Goal: Task Accomplishment & Management: Manage account settings

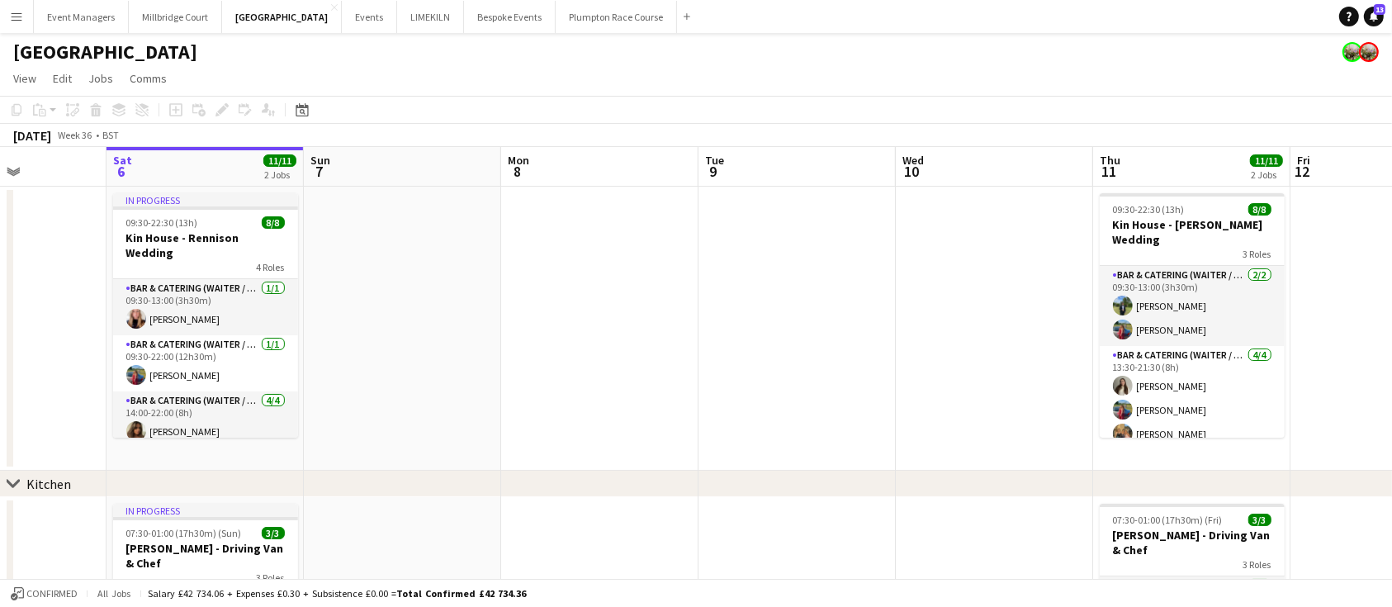
scroll to position [0, 443]
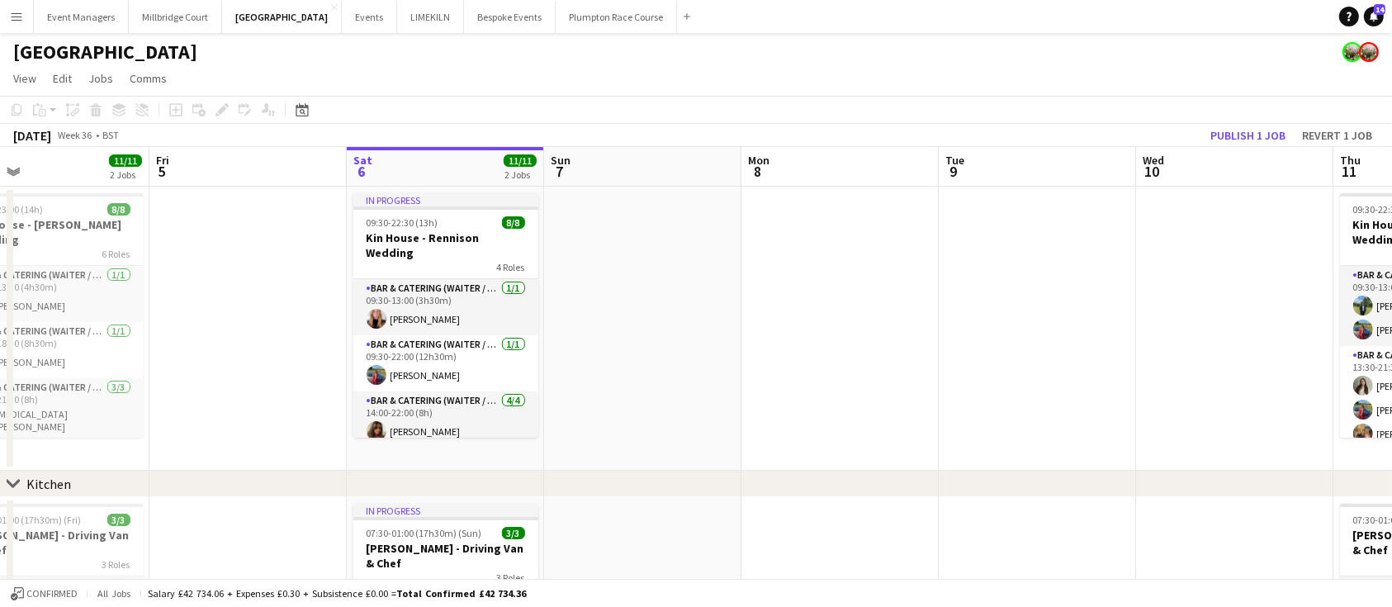
click at [800, 102] on app-toolbar "Copy Paste Paste Ctrl+V Paste with crew Ctrl+Shift+V Paste linked Job [GEOGRAPH…" at bounding box center [696, 110] width 1392 height 28
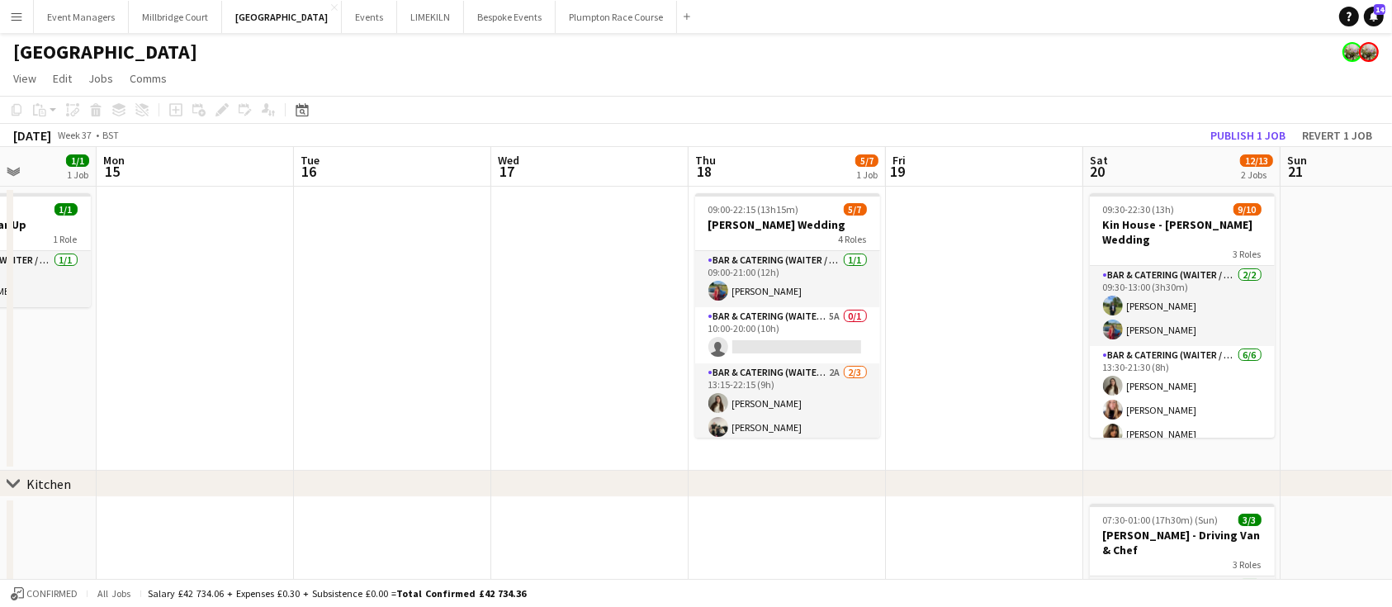
scroll to position [0, 498]
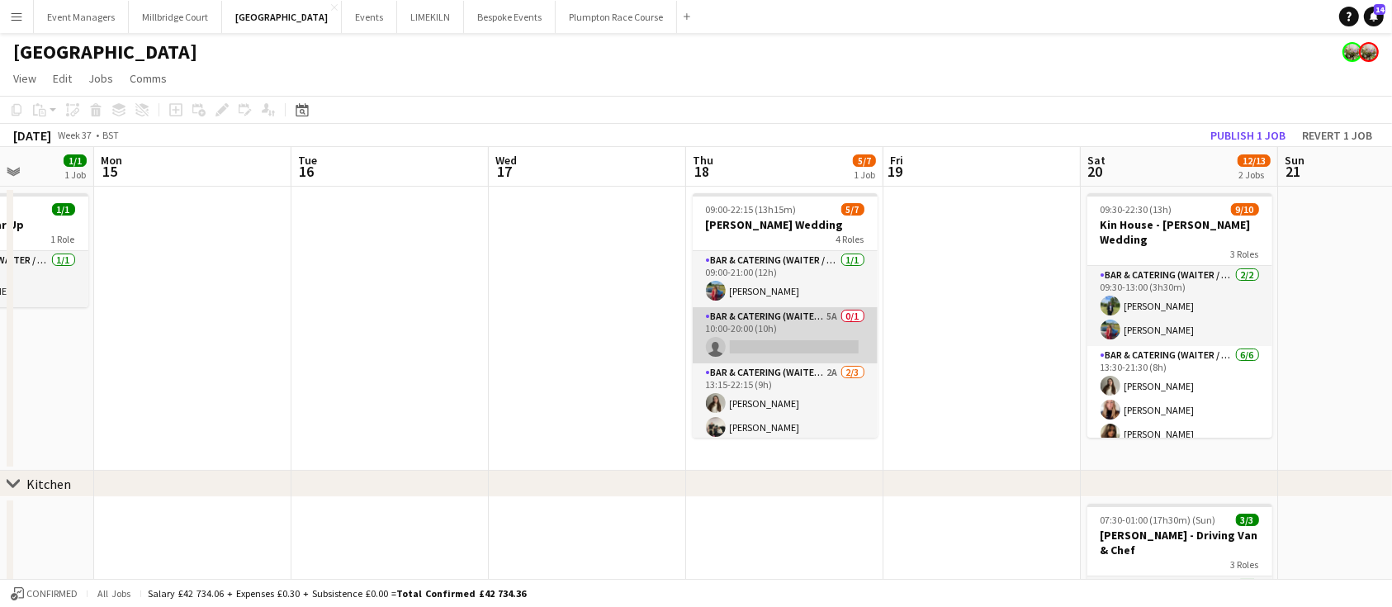
click at [766, 339] on app-card-role "Bar & Catering (Waiter / waitress) 5A 0/1 10:00-20:00 (10h) single-neutral-acti…" at bounding box center [785, 335] width 185 height 56
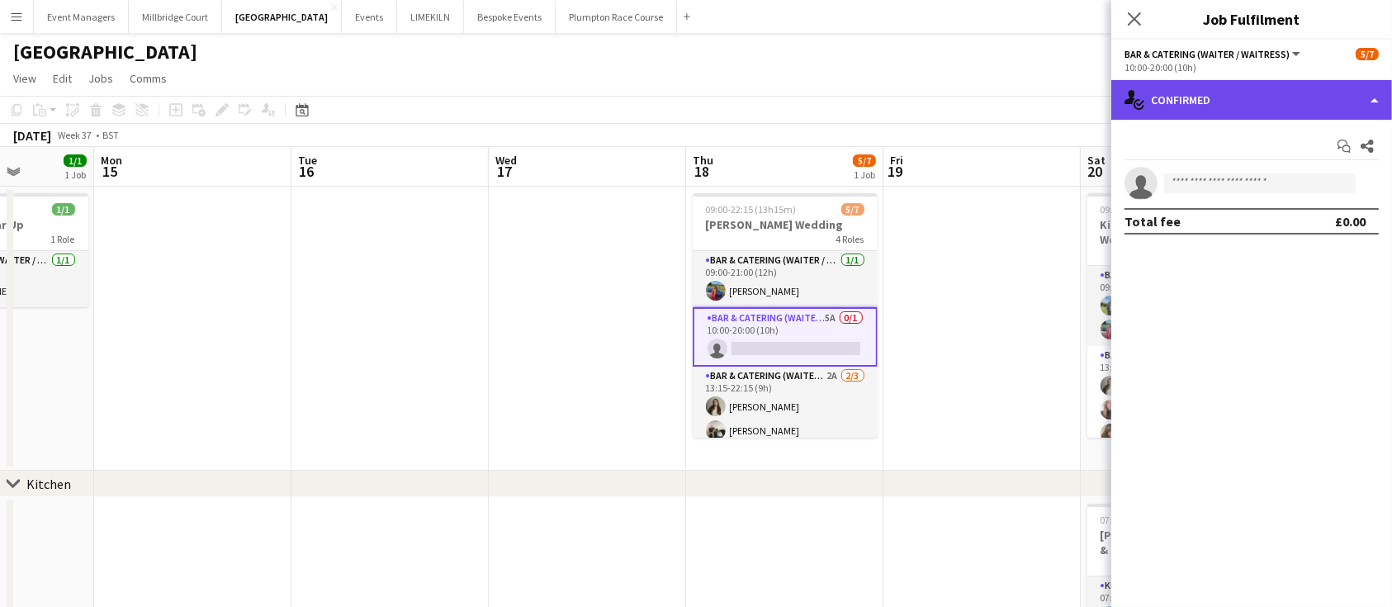
click at [1236, 107] on div "single-neutral-actions-check-2 Confirmed" at bounding box center [1252, 100] width 281 height 40
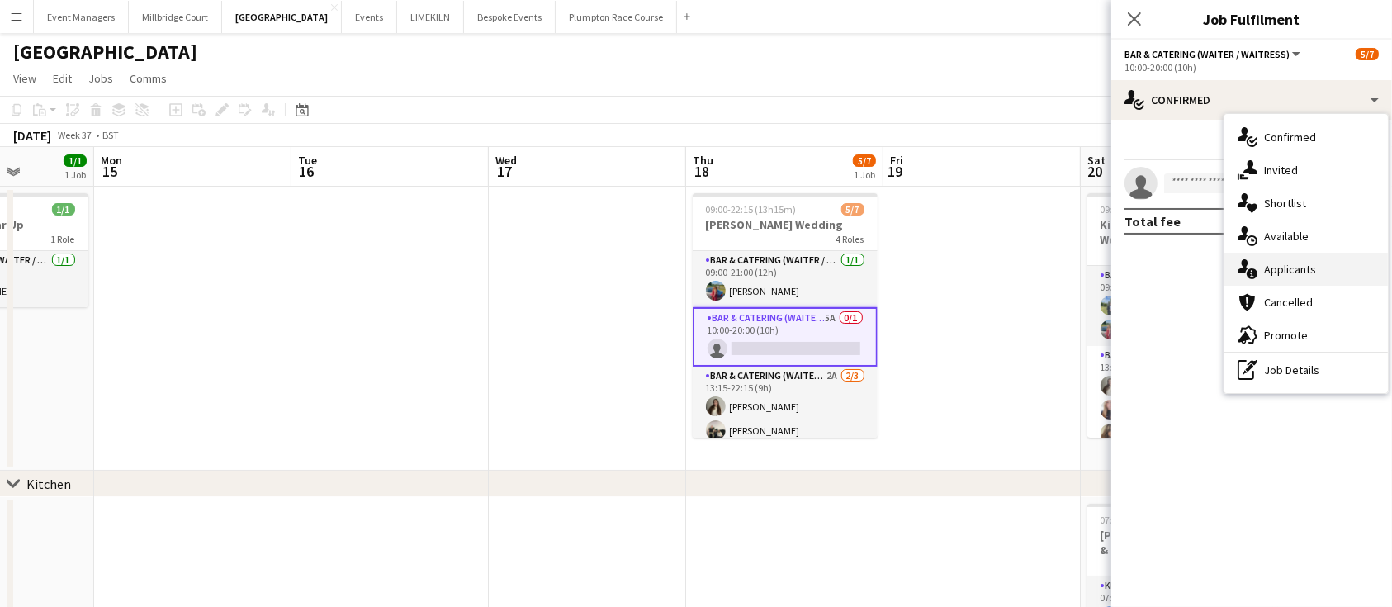
click at [1260, 273] on div "single-neutral-actions-information Applicants" at bounding box center [1307, 269] width 164 height 33
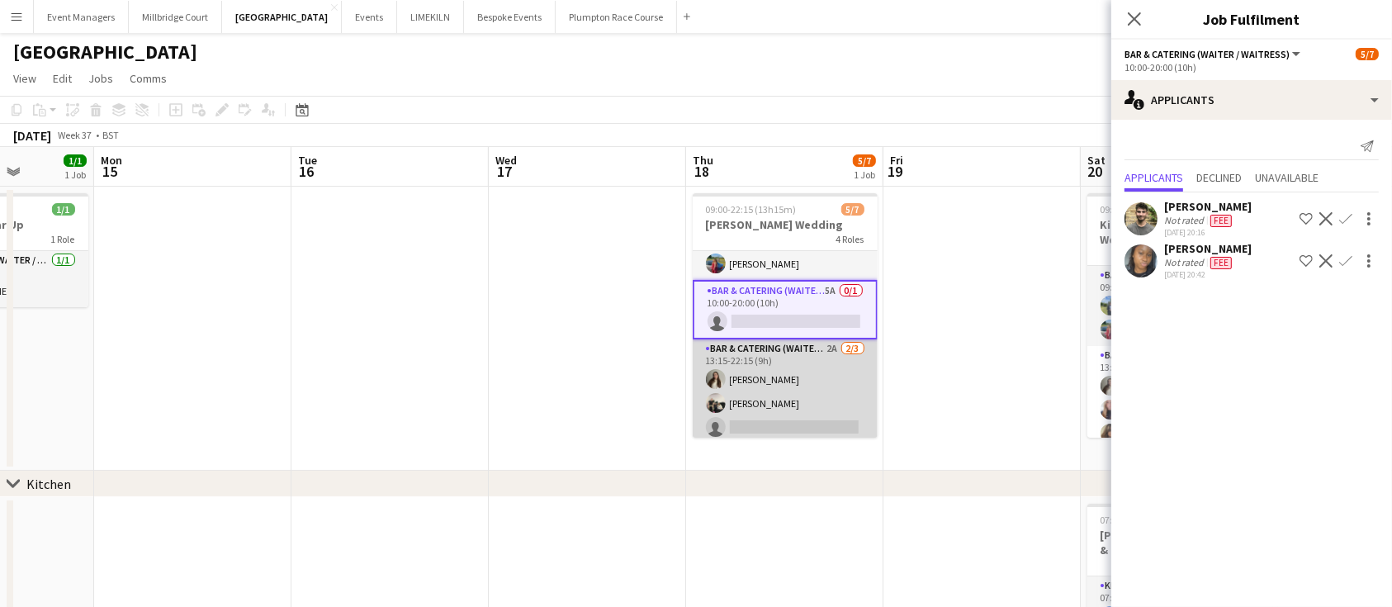
scroll to position [28, 0]
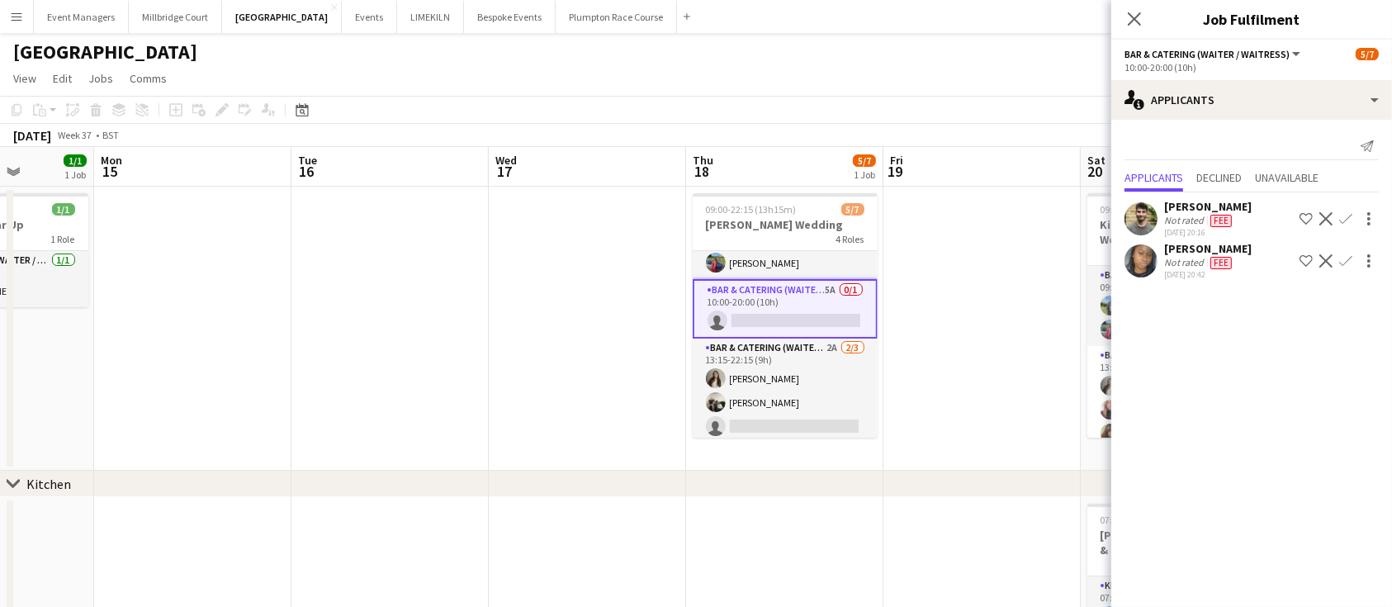
click at [1130, 29] on div "Close pop-in" at bounding box center [1135, 19] width 46 height 38
click at [1136, 21] on icon at bounding box center [1135, 19] width 16 height 16
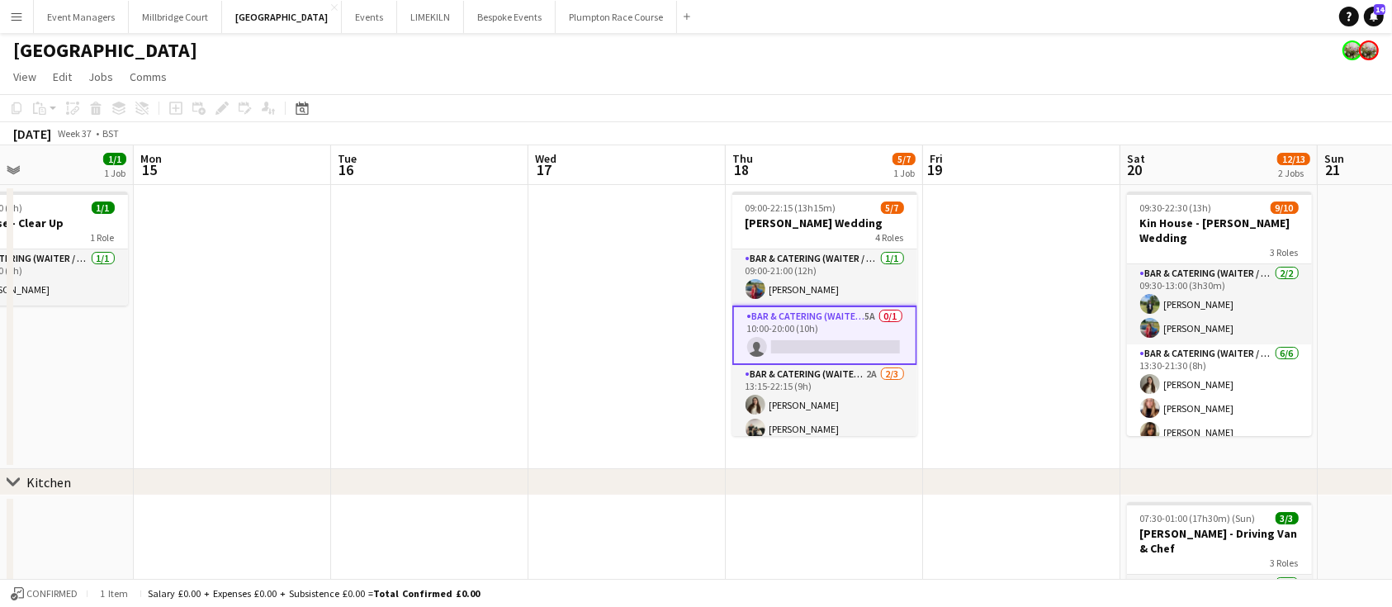
scroll to position [0, 660]
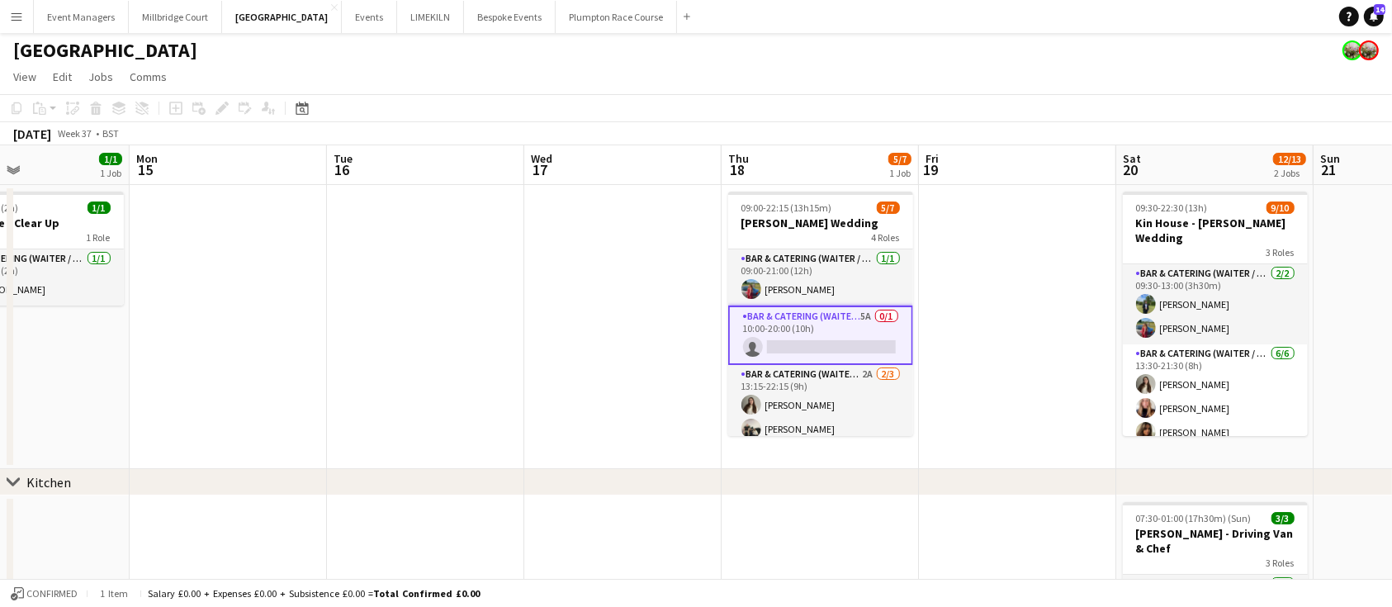
click at [822, 330] on app-card-role "Bar & Catering (Waiter / waitress) 5A 0/1 10:00-20:00 (10h) single-neutral-acti…" at bounding box center [820, 335] width 185 height 59
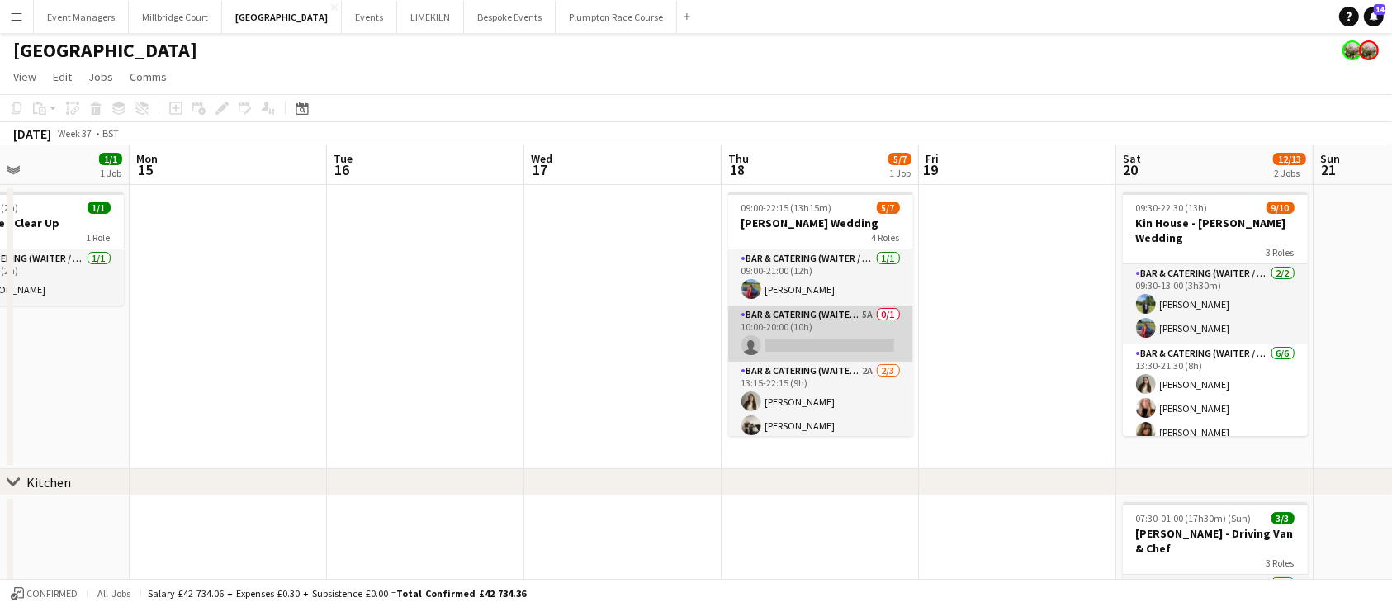
click at [822, 330] on app-card-role "Bar & Catering (Waiter / waitress) 5A 0/1 10:00-20:00 (10h) single-neutral-acti…" at bounding box center [820, 334] width 185 height 56
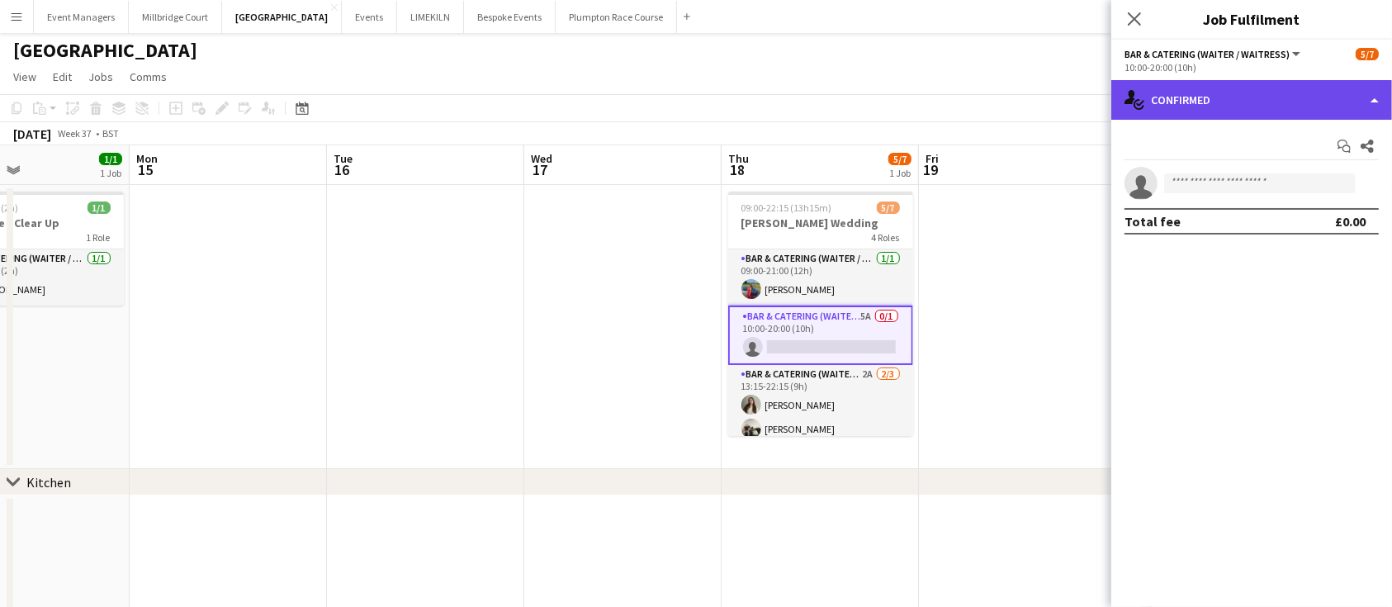
click at [1251, 94] on div "single-neutral-actions-check-2 Confirmed" at bounding box center [1252, 100] width 281 height 40
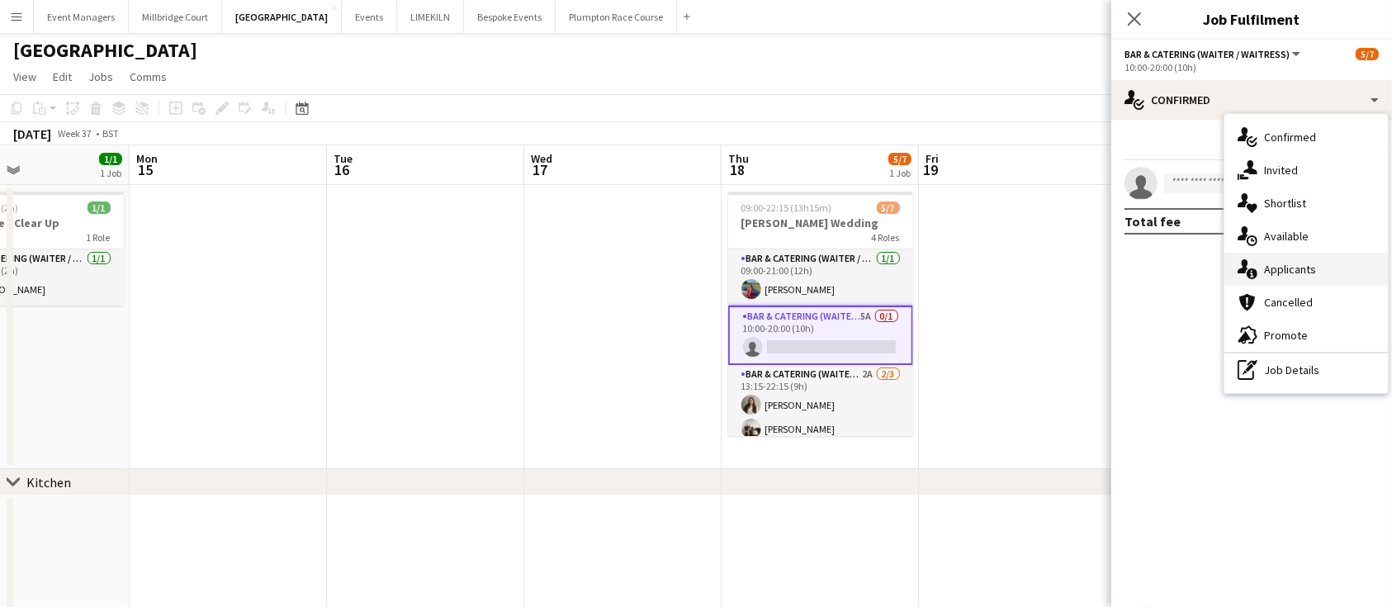
click at [1279, 271] on span "Applicants" at bounding box center [1290, 269] width 52 height 15
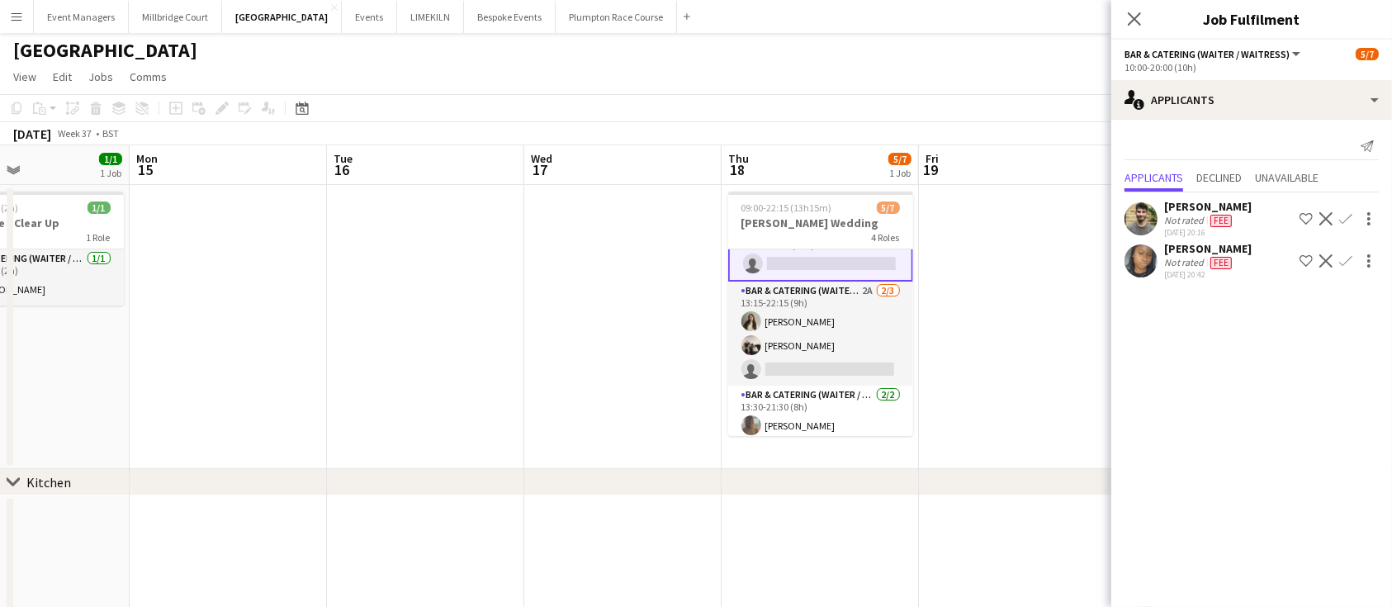
click at [804, 331] on app-card-role "Bar & Catering (Waiter / waitress) 2A [DATE] 13:15-22:15 (9h) [PERSON_NAME] [PE…" at bounding box center [820, 334] width 185 height 104
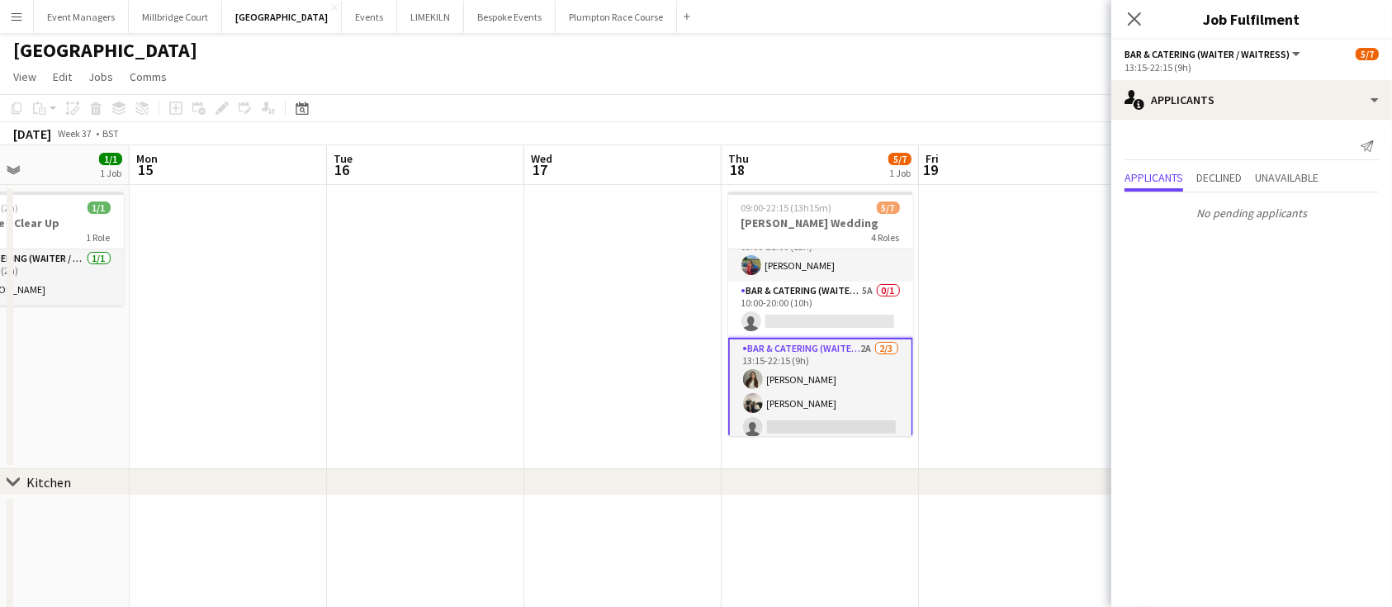
scroll to position [13, 0]
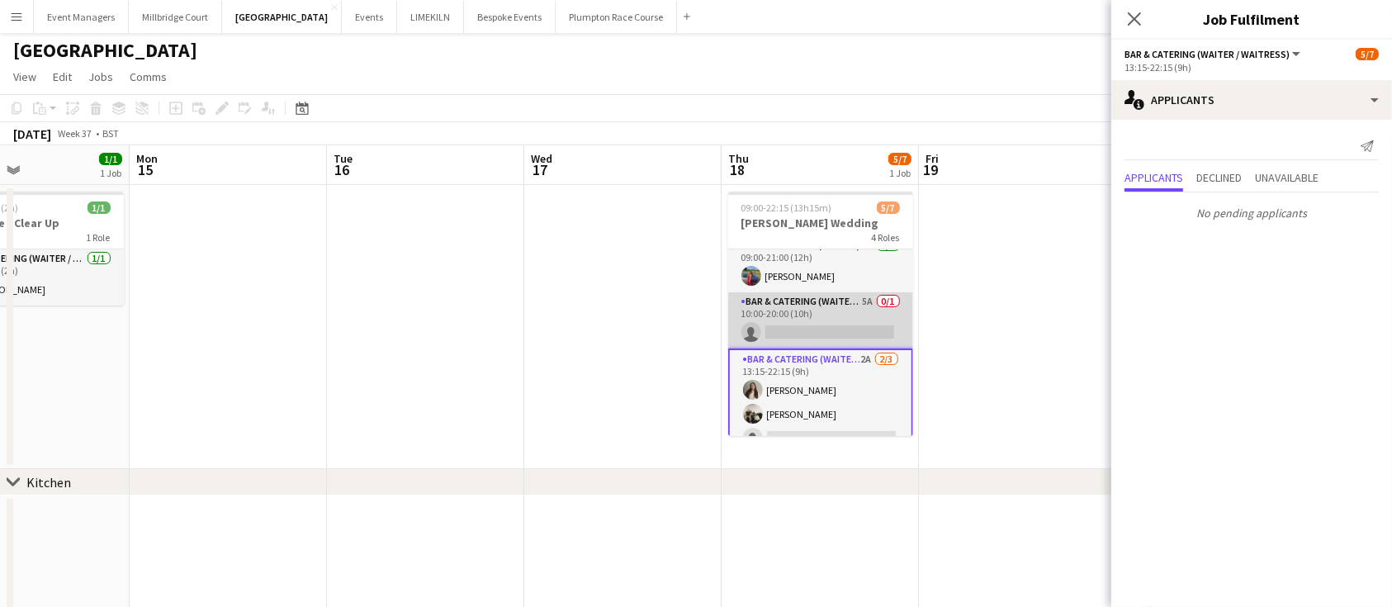
click at [800, 323] on app-card-role "Bar & Catering (Waiter / waitress) 5A 0/1 10:00-20:00 (10h) single-neutral-acti…" at bounding box center [820, 320] width 185 height 56
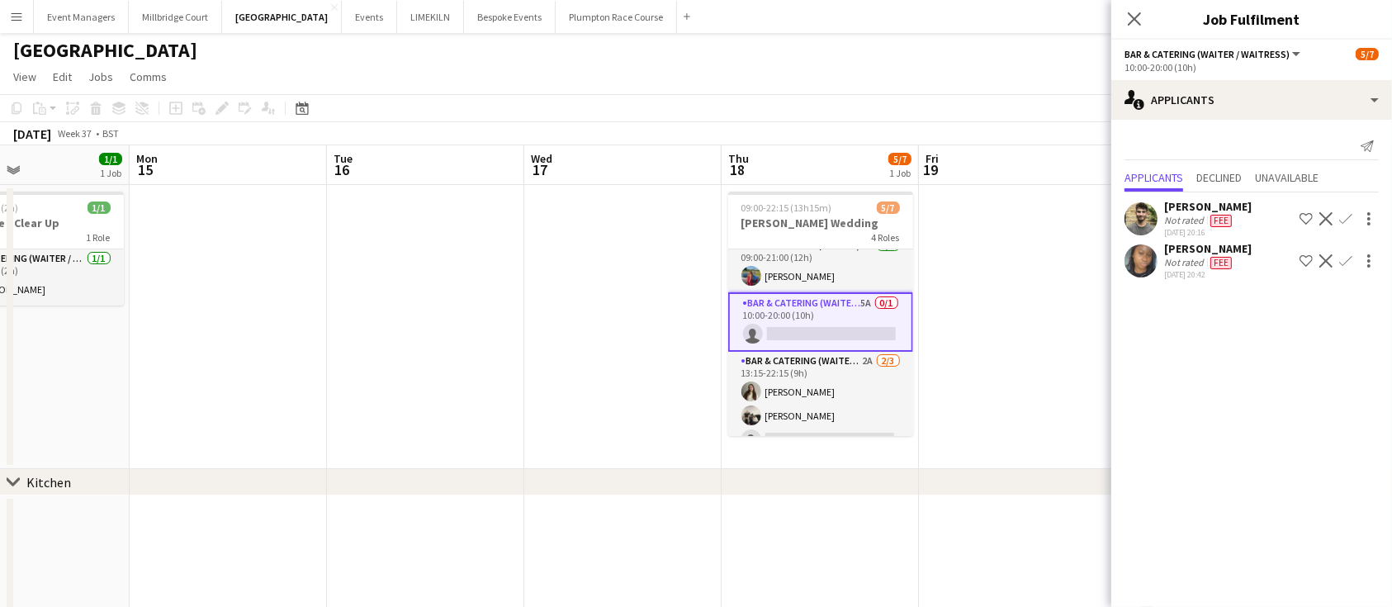
click at [1345, 216] on app-icon "Confirm" at bounding box center [1346, 218] width 13 height 13
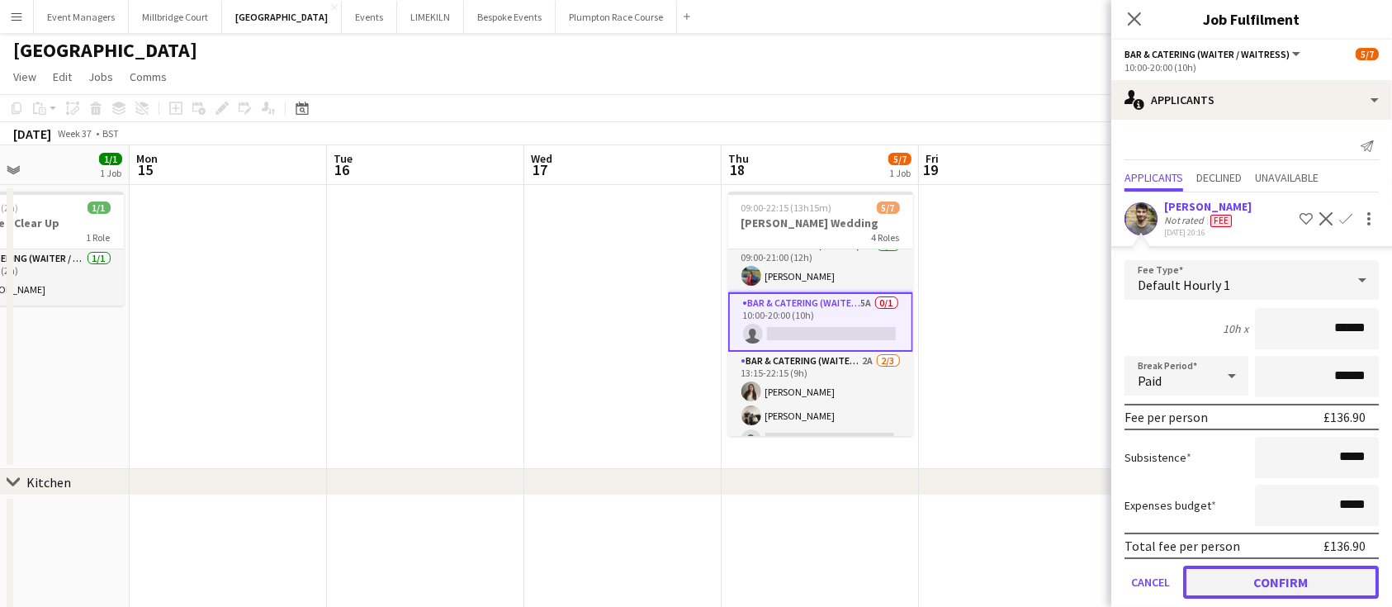
click at [1301, 582] on button "Confirm" at bounding box center [1282, 582] width 196 height 33
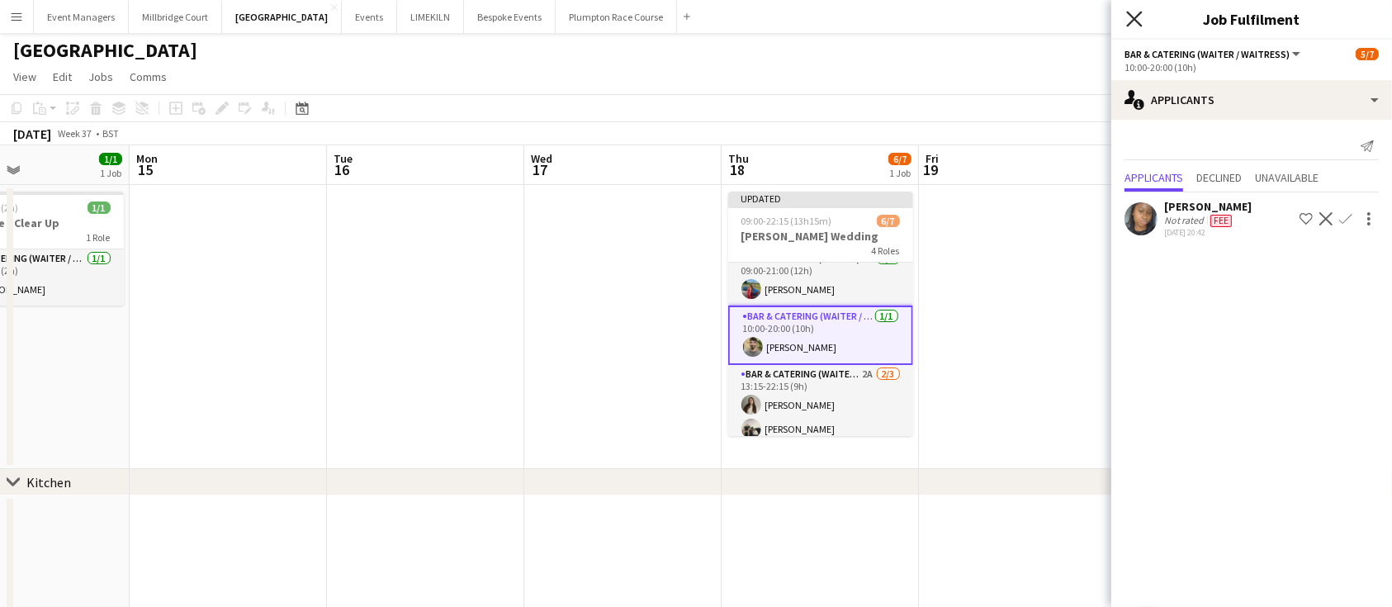
click at [1136, 22] on icon "Close pop-in" at bounding box center [1135, 19] width 16 height 16
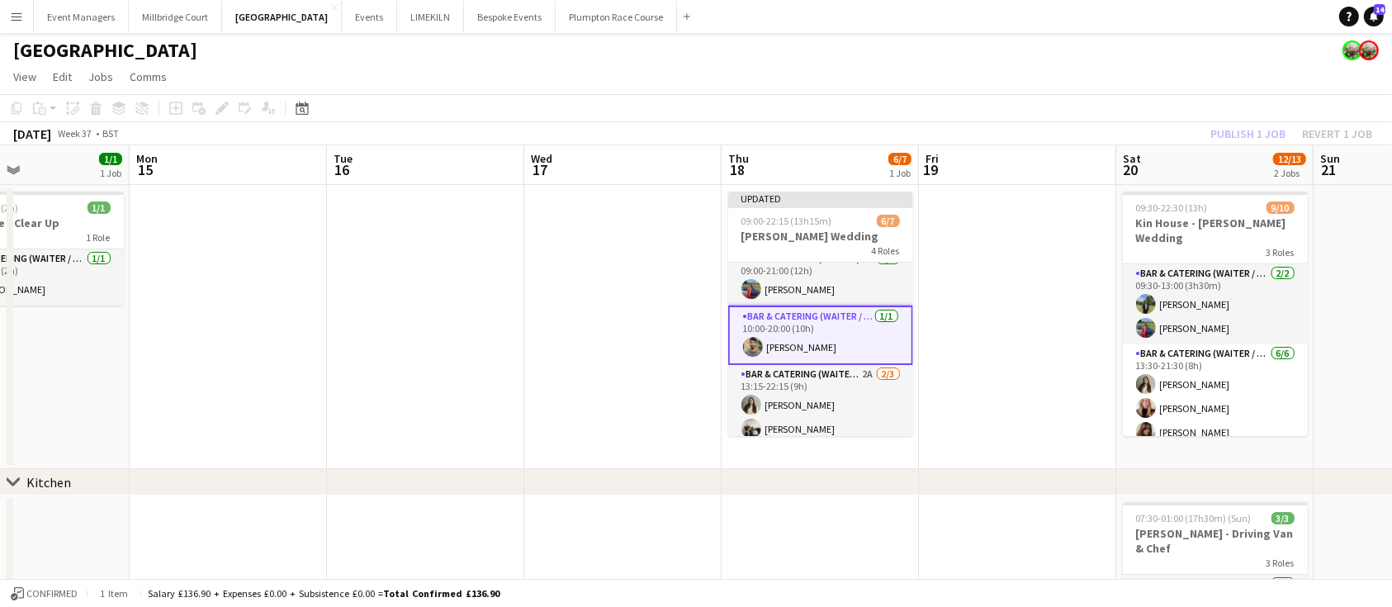
click at [1258, 131] on div "Publish 1 job Revert 1 job" at bounding box center [1292, 133] width 202 height 21
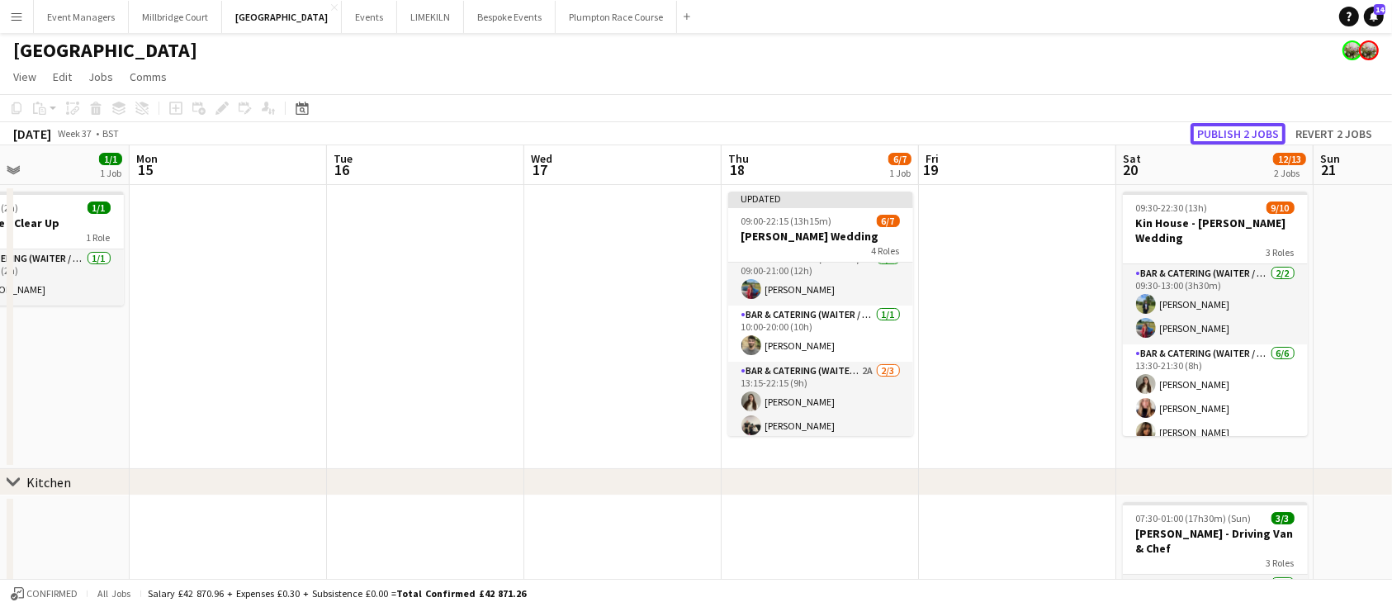
click at [1258, 131] on button "Publish 2 jobs" at bounding box center [1238, 133] width 95 height 21
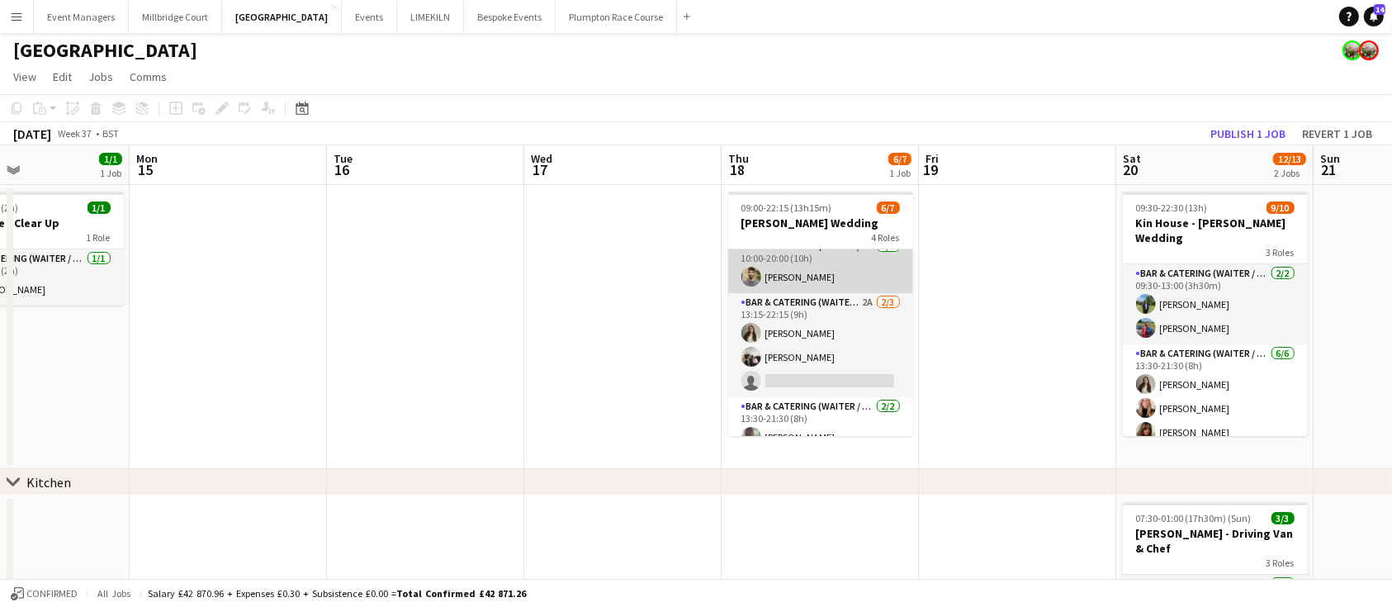
scroll to position [110, 0]
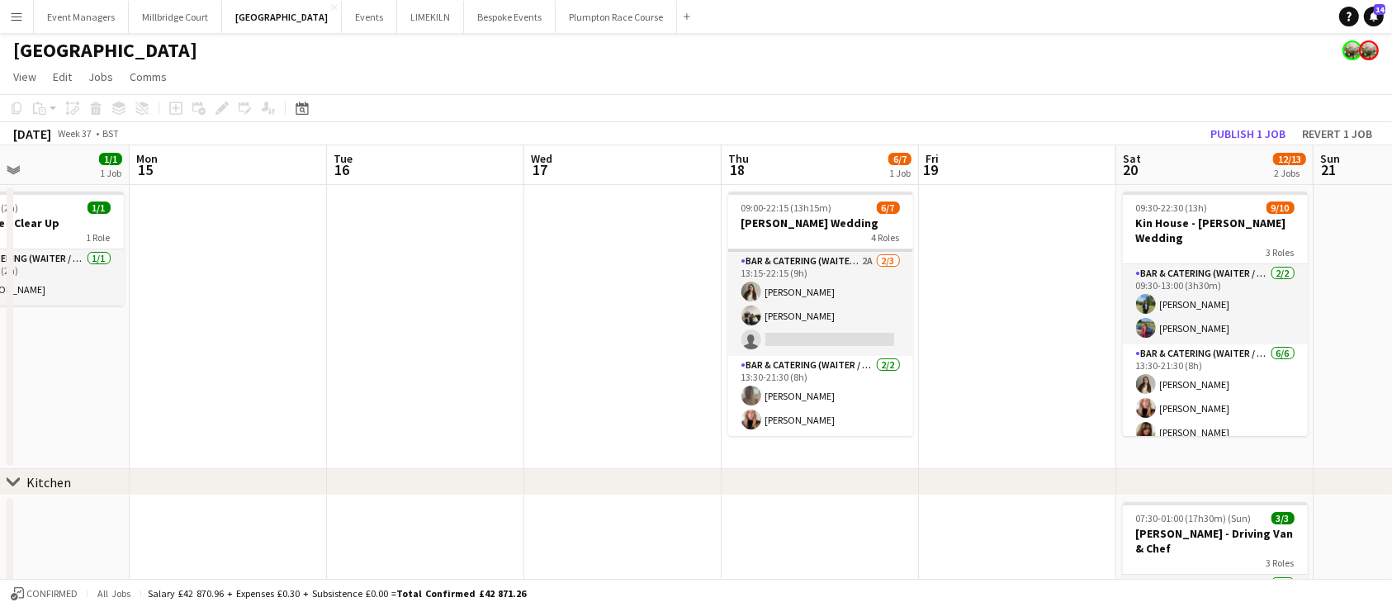
click at [809, 330] on app-card-role "Bar & Catering (Waiter / waitress) 2A [DATE] 13:15-22:15 (9h) [PERSON_NAME] [PE…" at bounding box center [820, 304] width 185 height 104
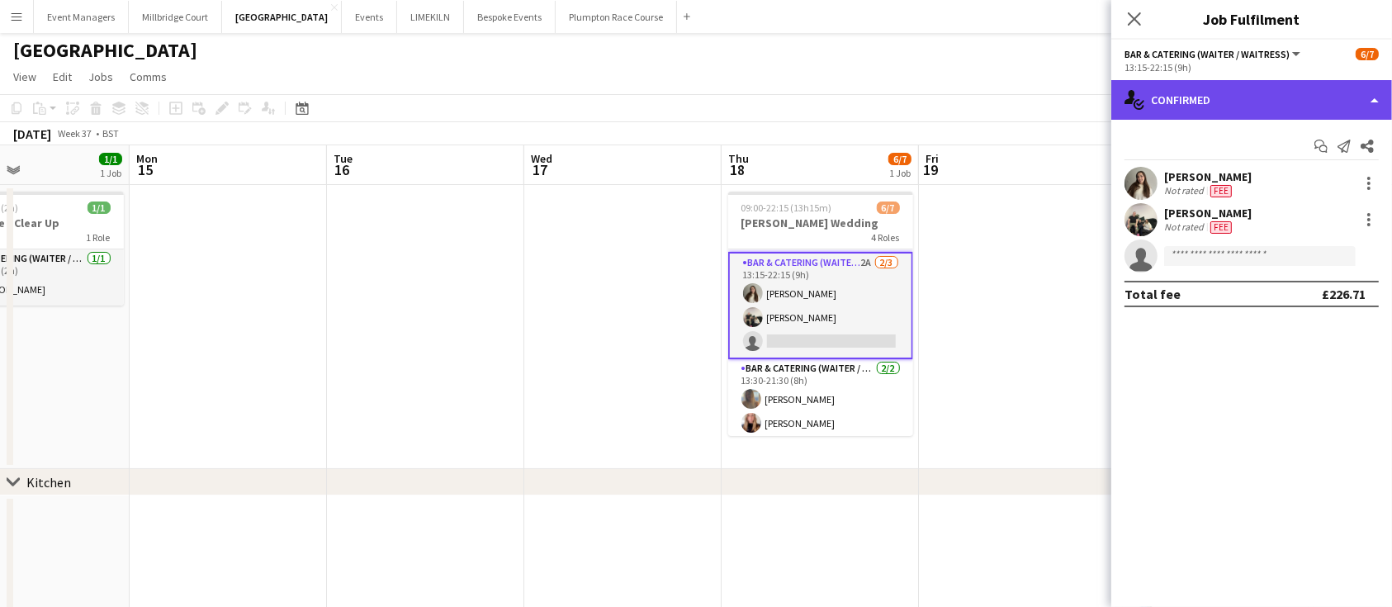
click at [1302, 91] on div "single-neutral-actions-check-2 Confirmed" at bounding box center [1252, 100] width 281 height 40
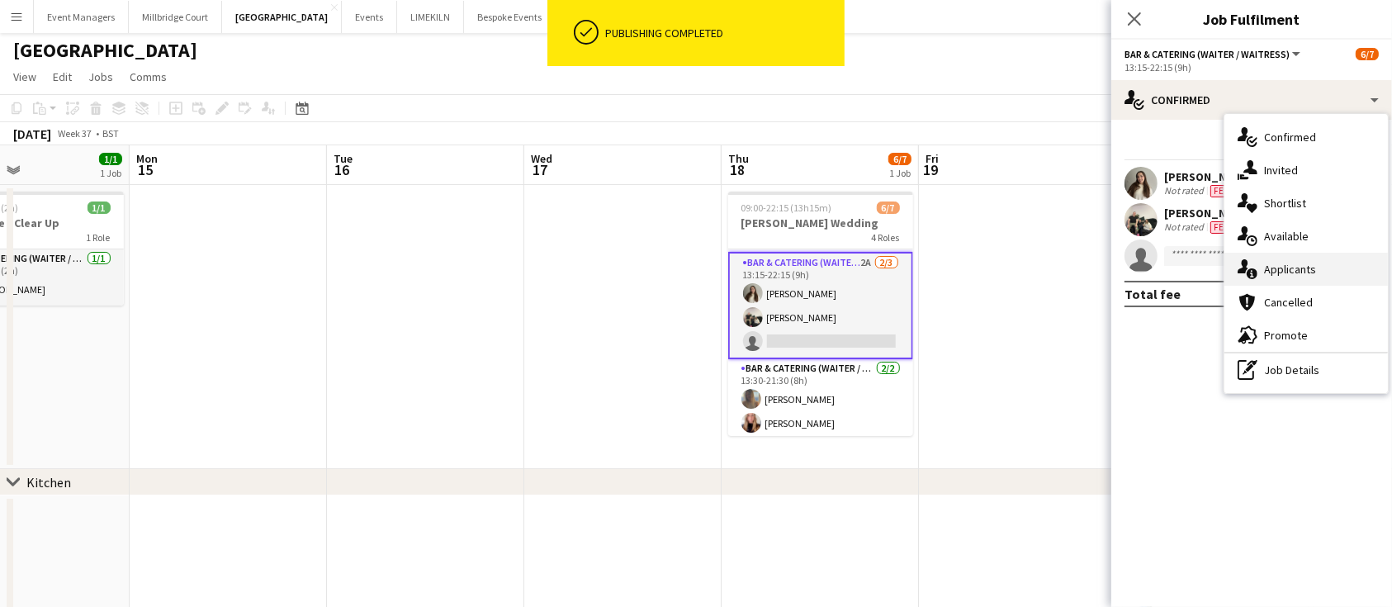
click at [1304, 279] on div "single-neutral-actions-information Applicants" at bounding box center [1307, 269] width 164 height 33
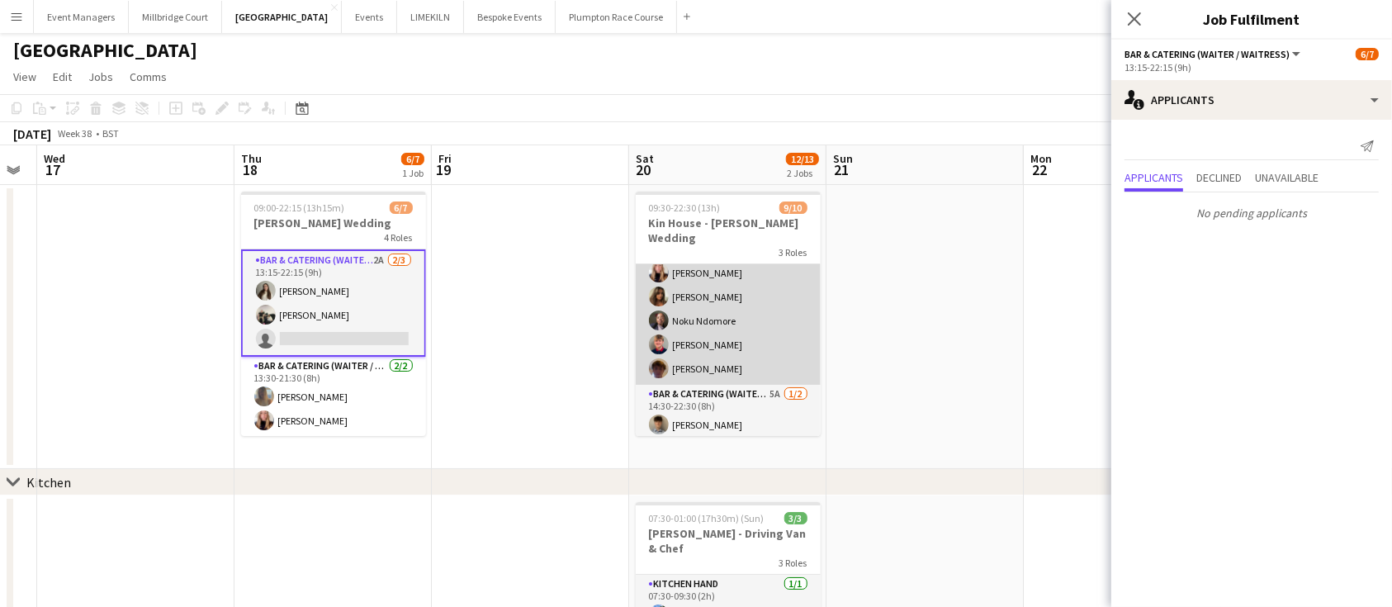
scroll to position [149, 0]
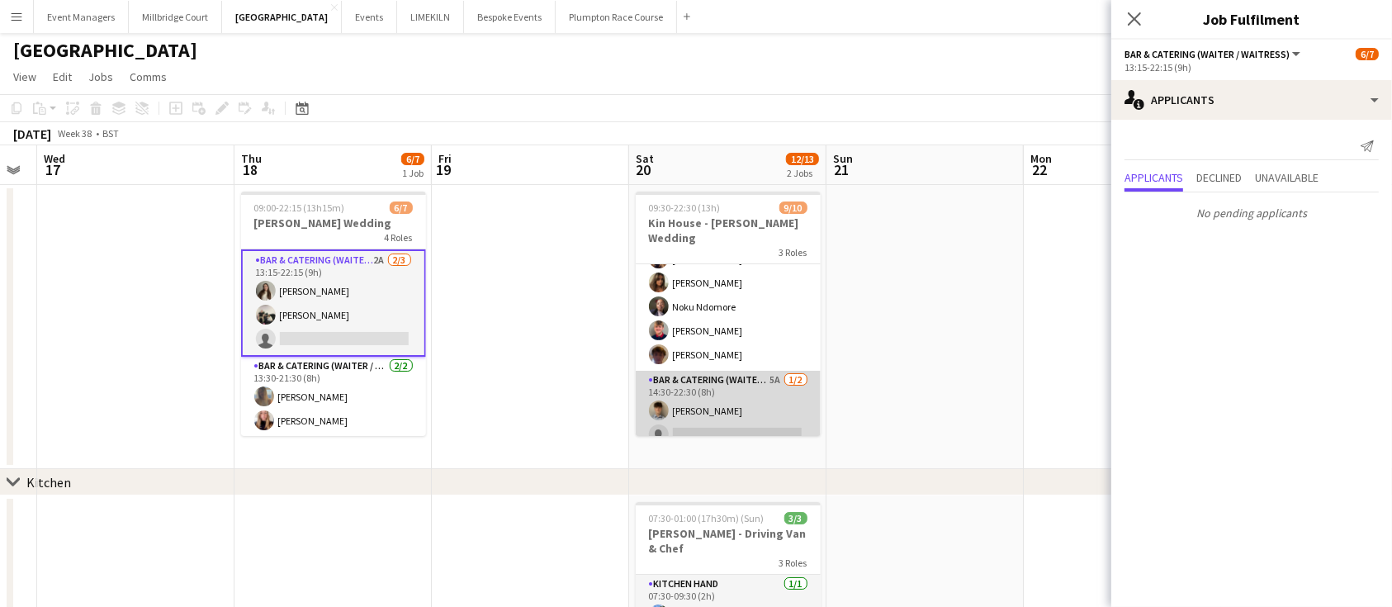
click at [736, 398] on app-card-role "Bar & Catering (Waiter / waitress) 5A [DATE] 14:30-22:30 (8h) [PERSON_NAME] sin…" at bounding box center [728, 411] width 185 height 80
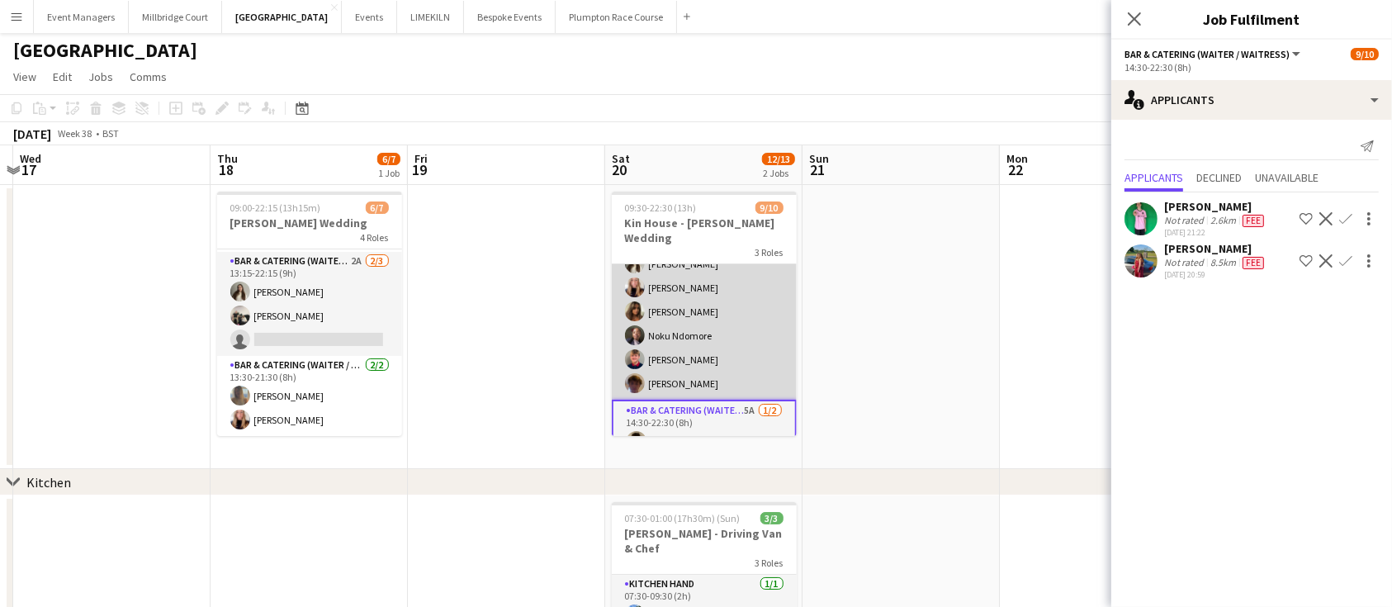
scroll to position [152, 0]
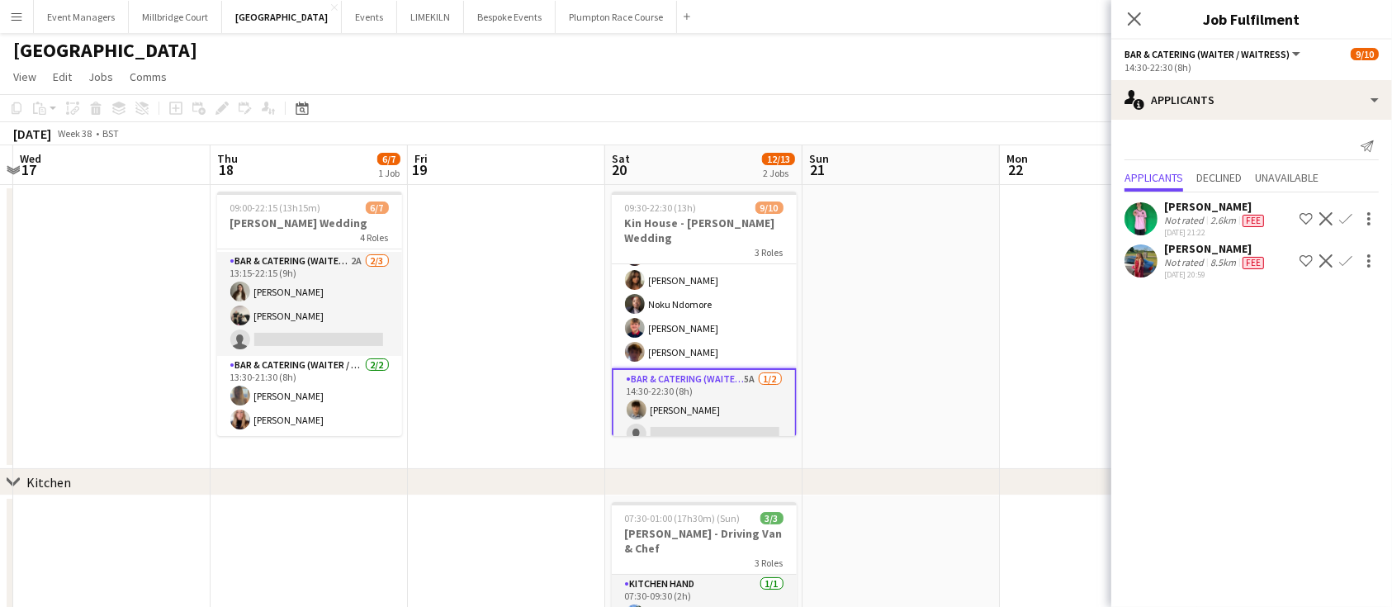
click at [1346, 259] on app-icon "Confirm" at bounding box center [1346, 260] width 13 height 13
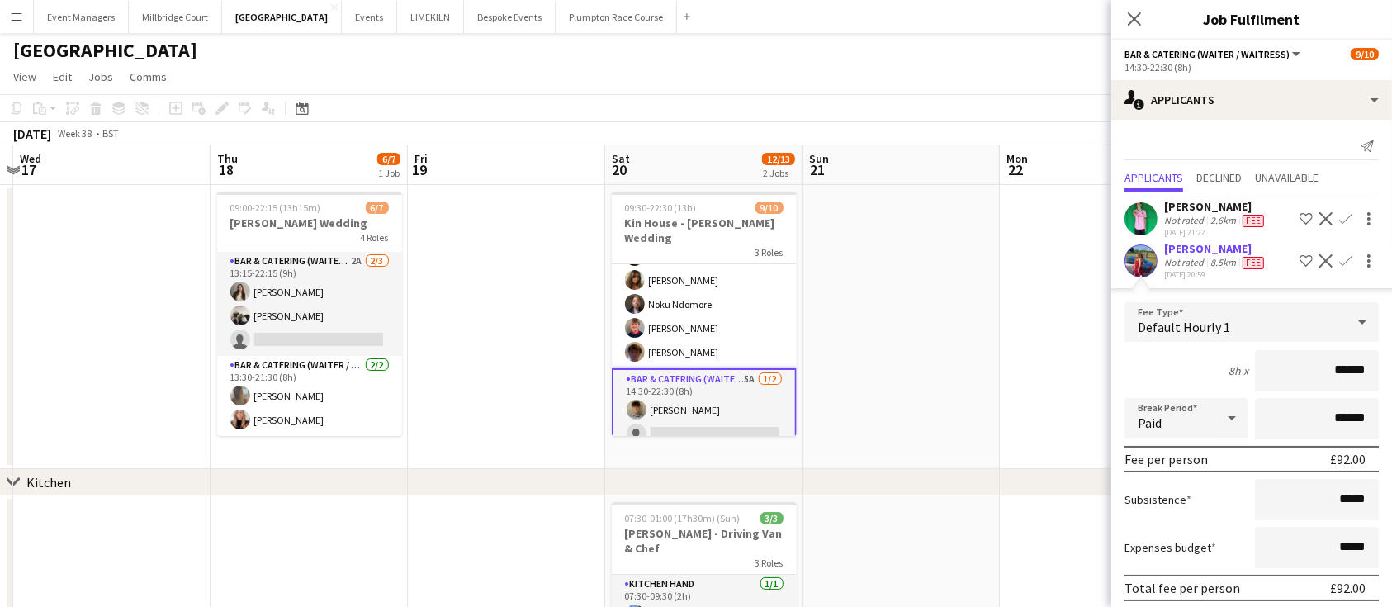
scroll to position [60, 0]
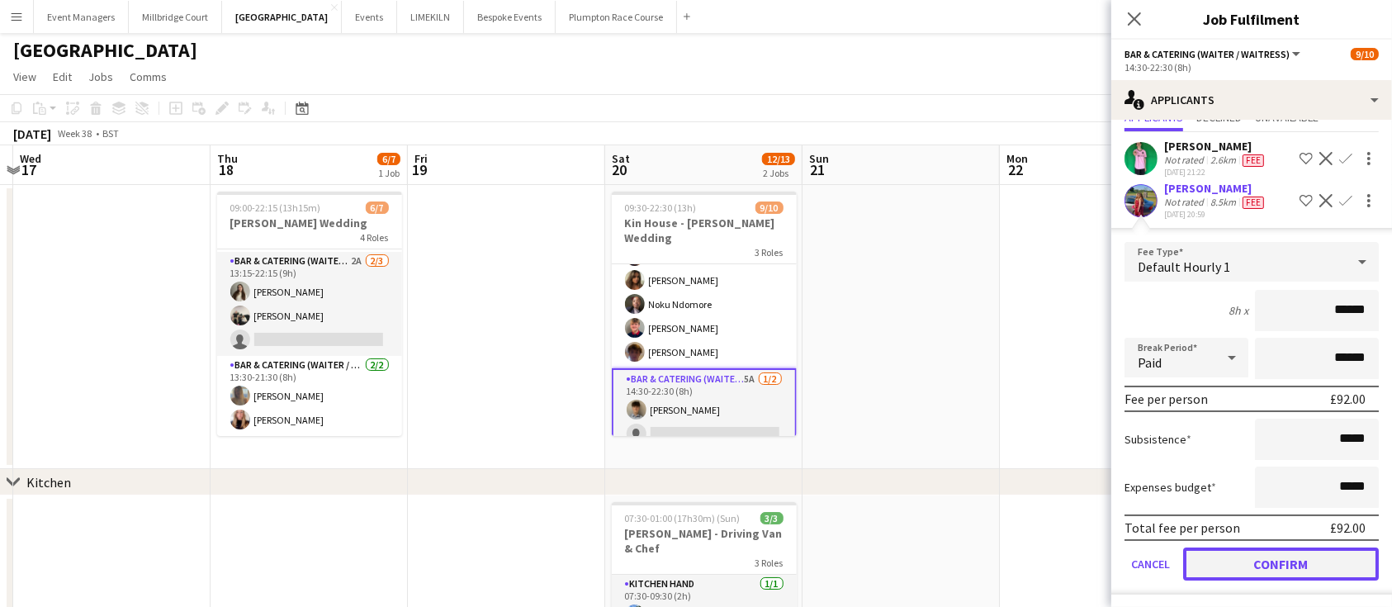
click at [1292, 568] on button "Confirm" at bounding box center [1282, 564] width 196 height 33
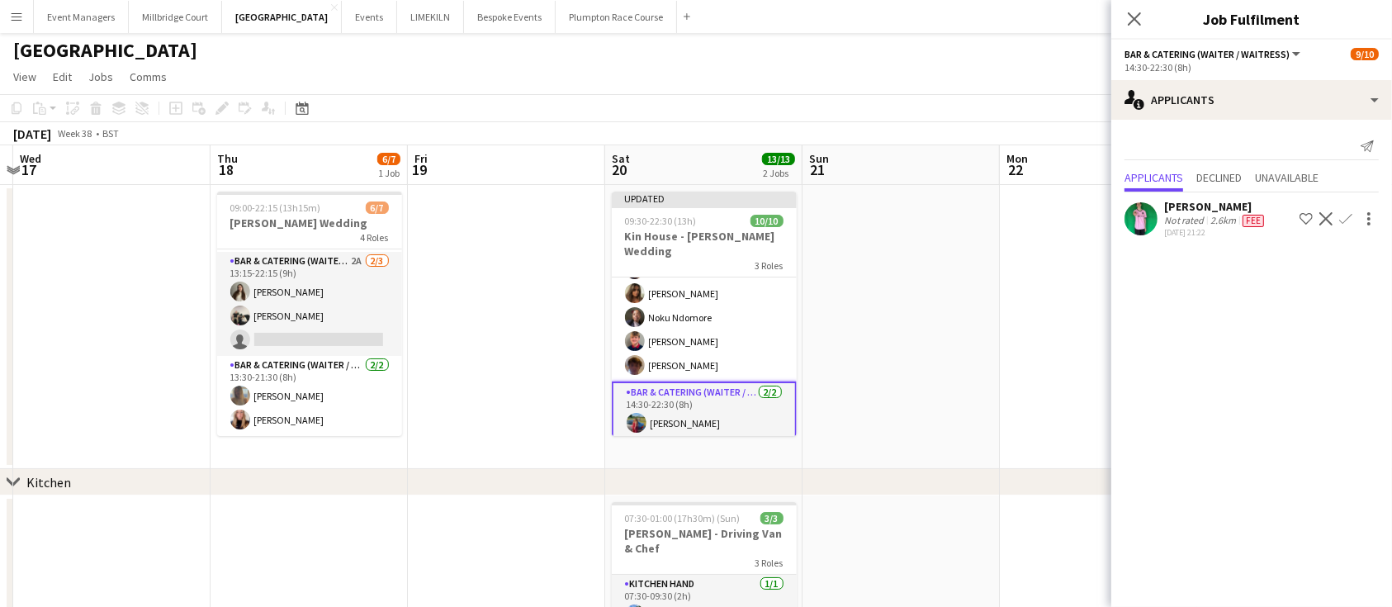
scroll to position [0, 0]
click at [1136, 17] on icon "Close pop-in" at bounding box center [1135, 19] width 16 height 16
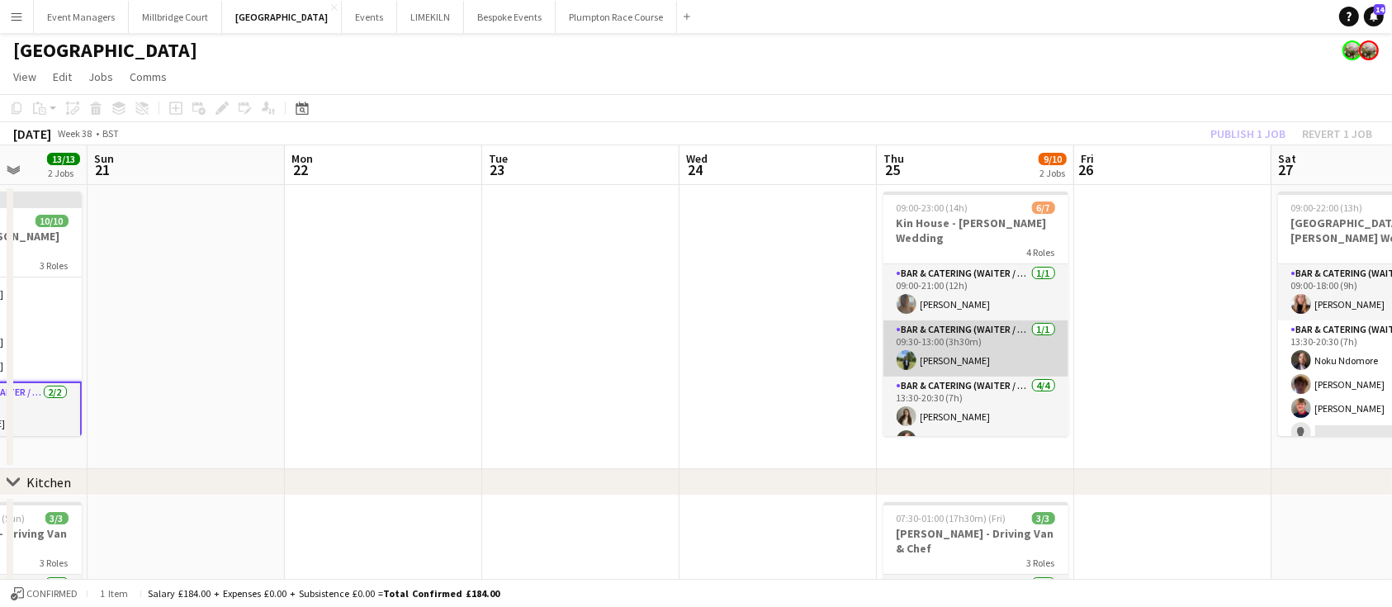
scroll to position [110, 0]
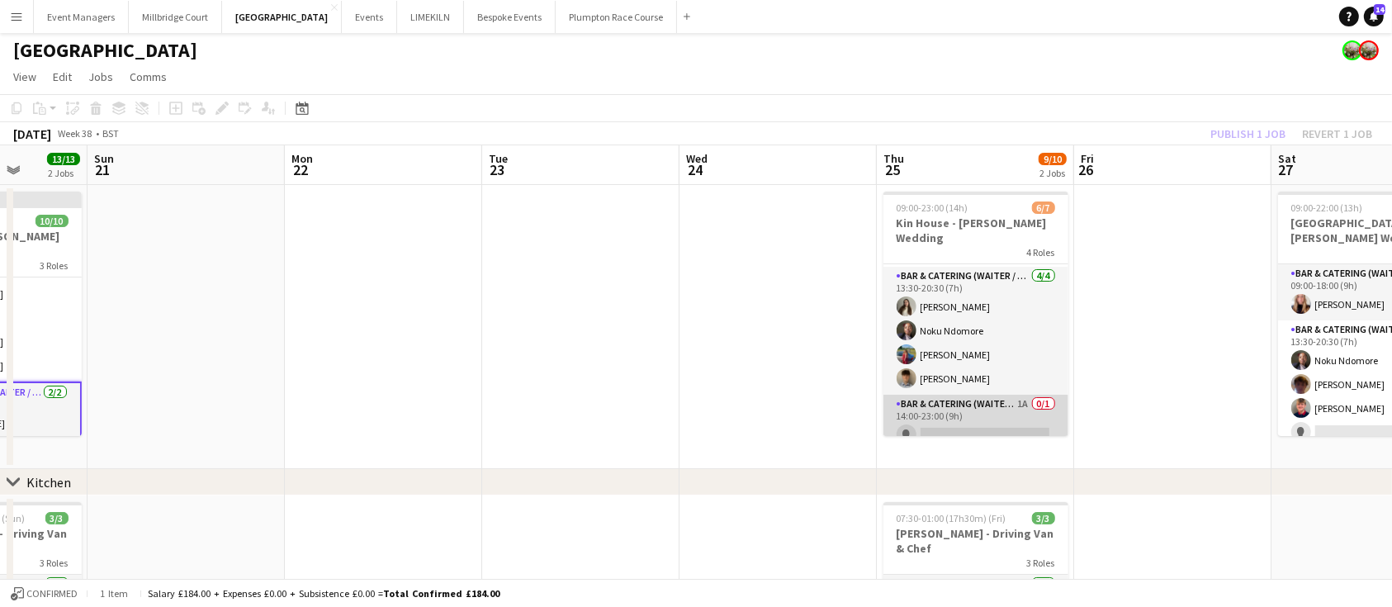
click at [985, 403] on app-card-role "Bar & Catering (Waiter / waitress) 1A 0/1 14:00-23:00 (9h) single-neutral-actio…" at bounding box center [976, 423] width 185 height 56
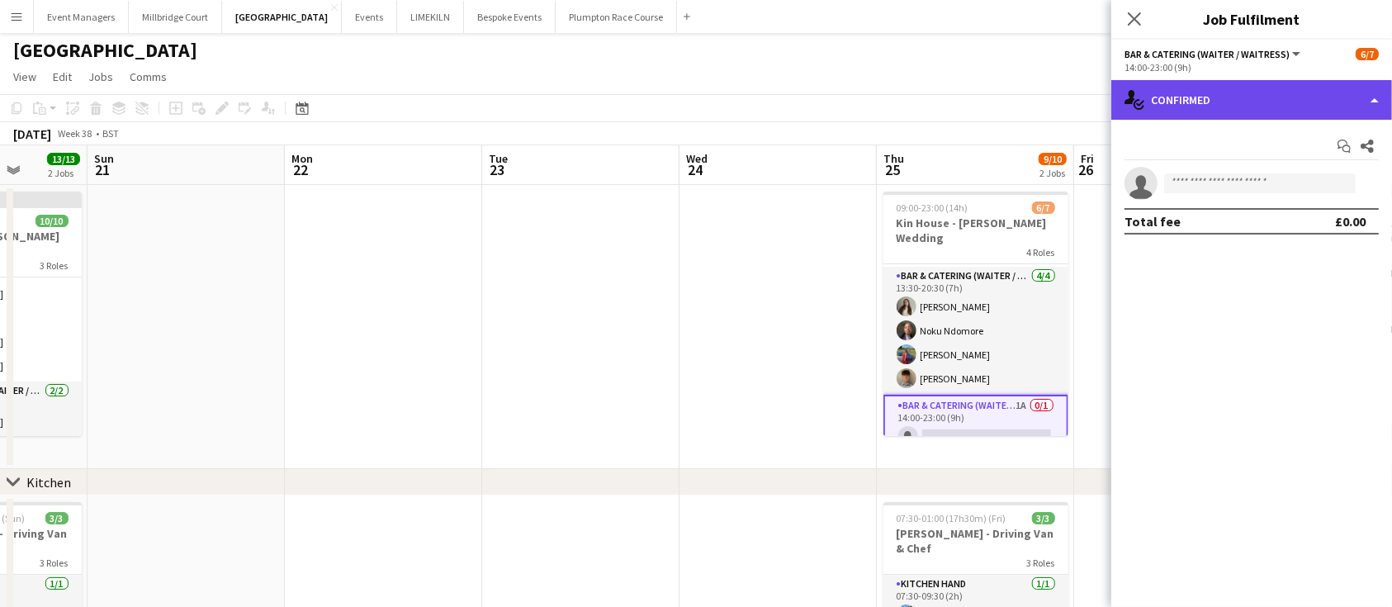
click at [1207, 94] on div "single-neutral-actions-check-2 Confirmed" at bounding box center [1252, 100] width 281 height 40
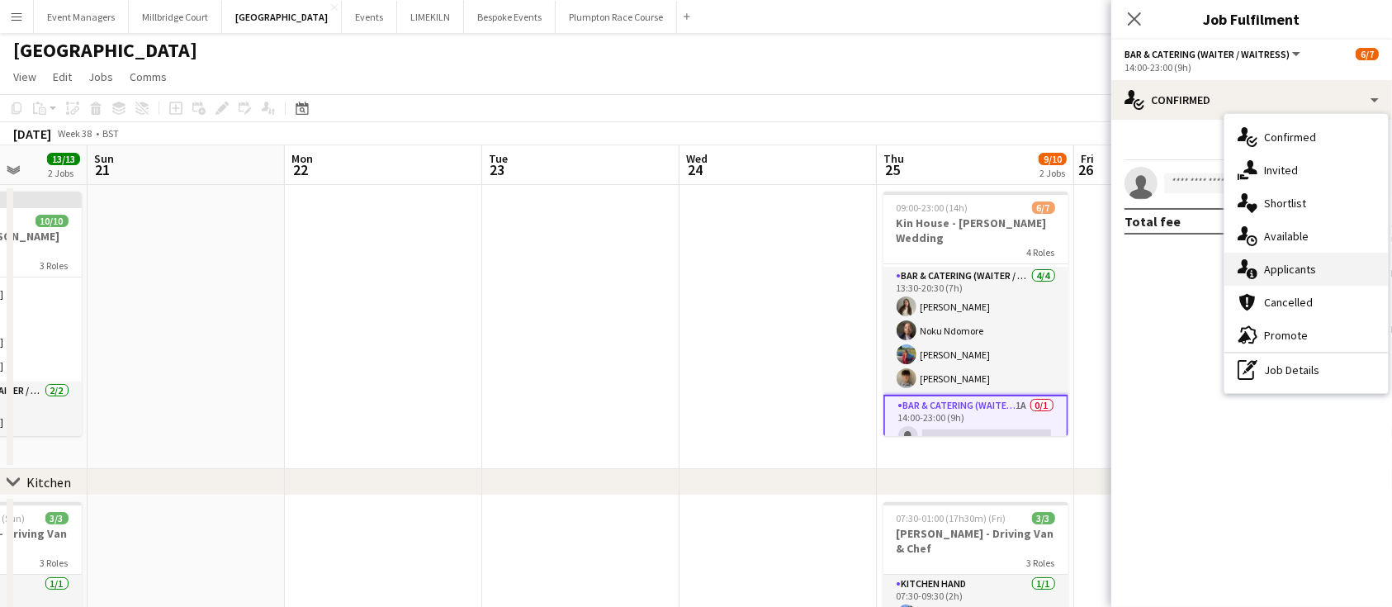
click at [1287, 261] on div "single-neutral-actions-information Applicants" at bounding box center [1307, 269] width 164 height 33
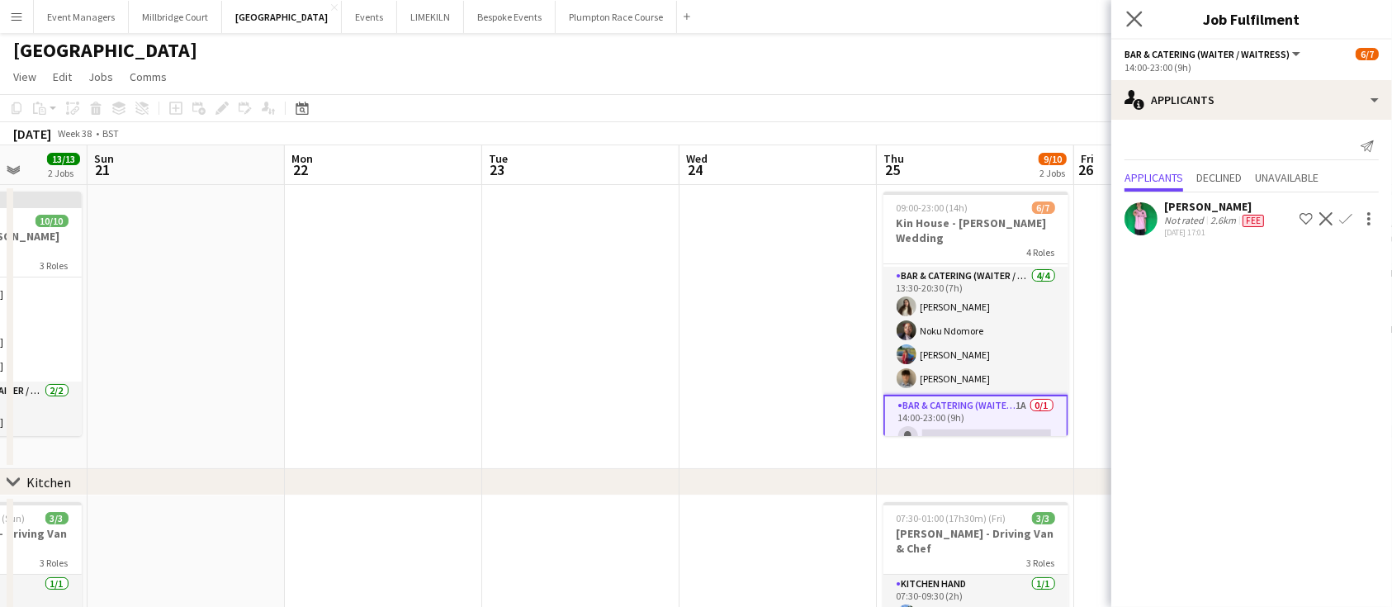
click at [1129, 30] on app-icon "Close pop-in" at bounding box center [1135, 19] width 24 height 24
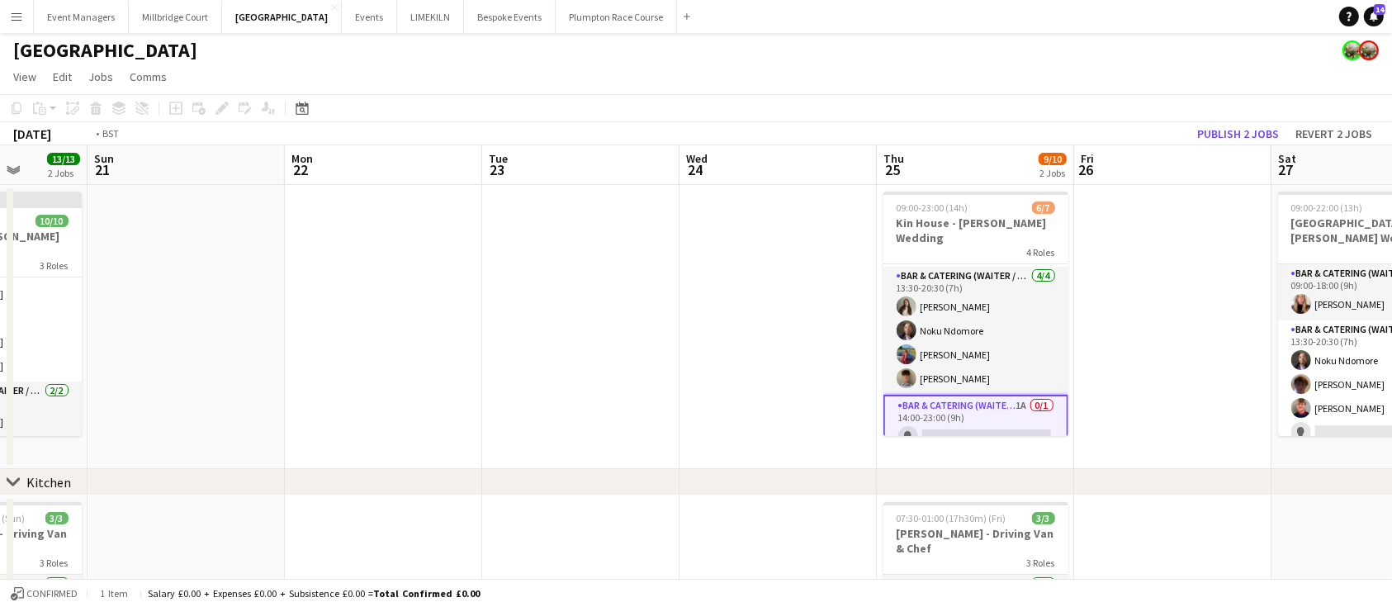
scroll to position [0, 728]
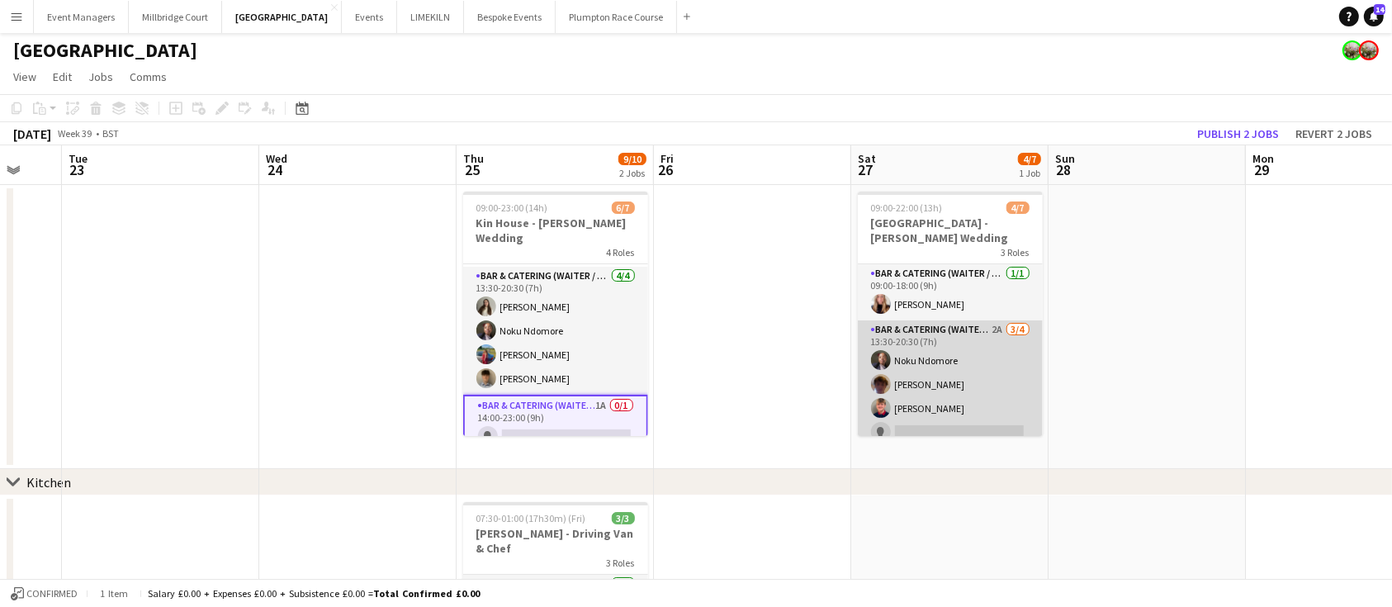
click at [956, 353] on app-card-role "Bar & Catering (Waiter / waitress) 2A [DATE] 13:30-20:30 (7h) Noku Ndomore [PER…" at bounding box center [950, 384] width 185 height 128
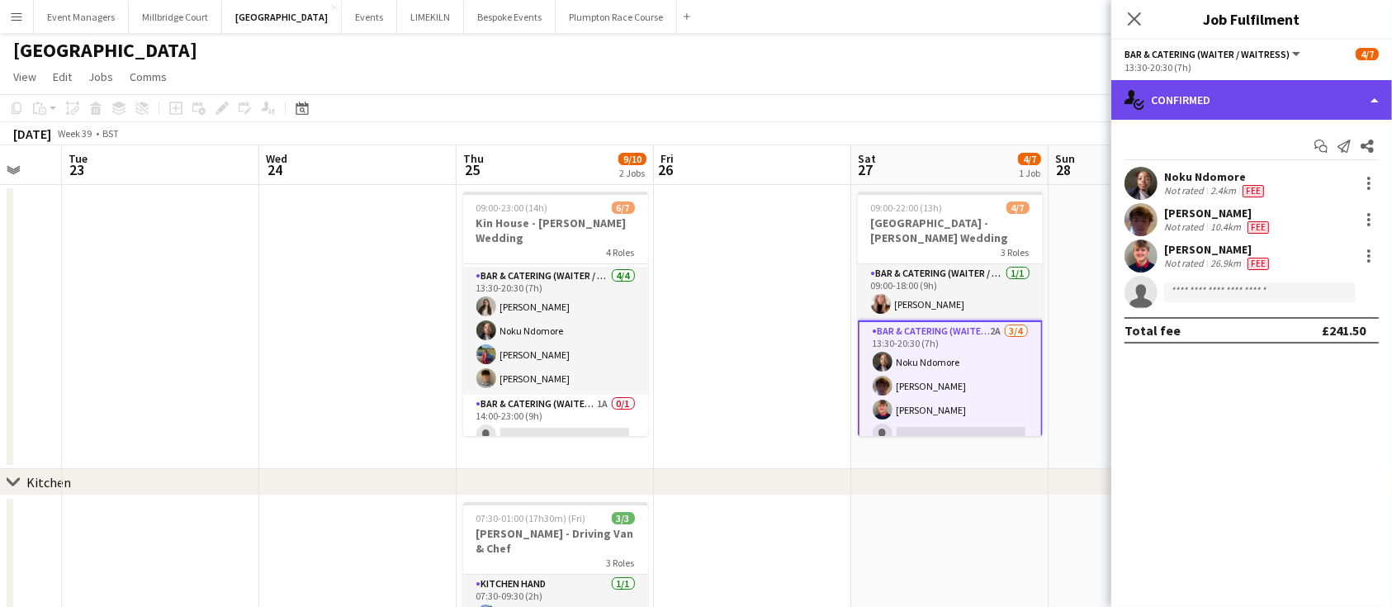
click at [1284, 110] on div "single-neutral-actions-check-2 Confirmed" at bounding box center [1252, 100] width 281 height 40
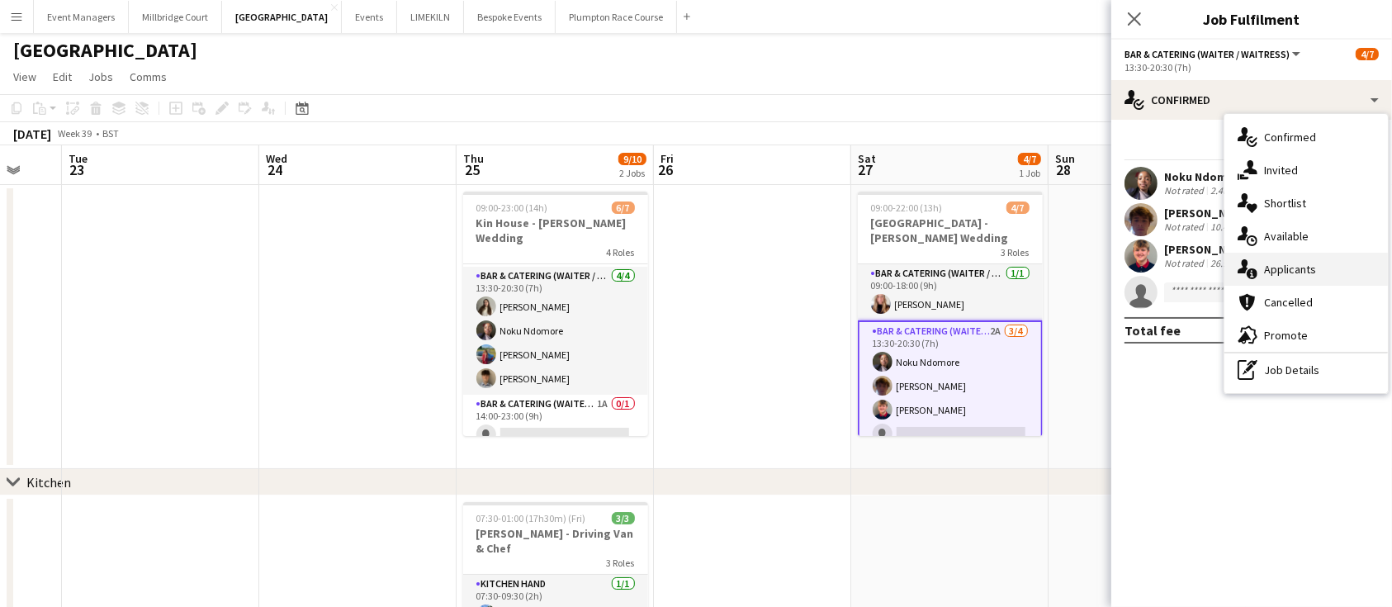
click at [1353, 266] on div "single-neutral-actions-information Applicants" at bounding box center [1307, 269] width 164 height 33
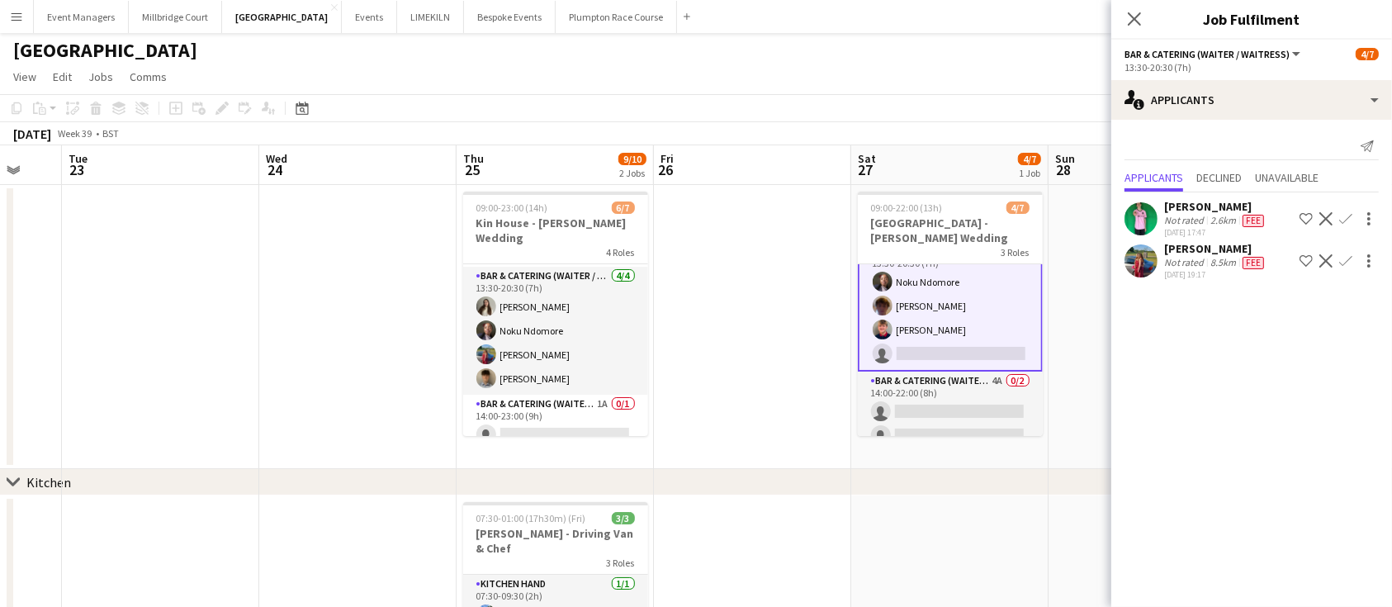
click at [937, 396] on app-card-role "Bar & Catering (Waiter / waitress) 4A 0/2 14:00-22:00 (8h) single-neutral-actio…" at bounding box center [950, 412] width 185 height 80
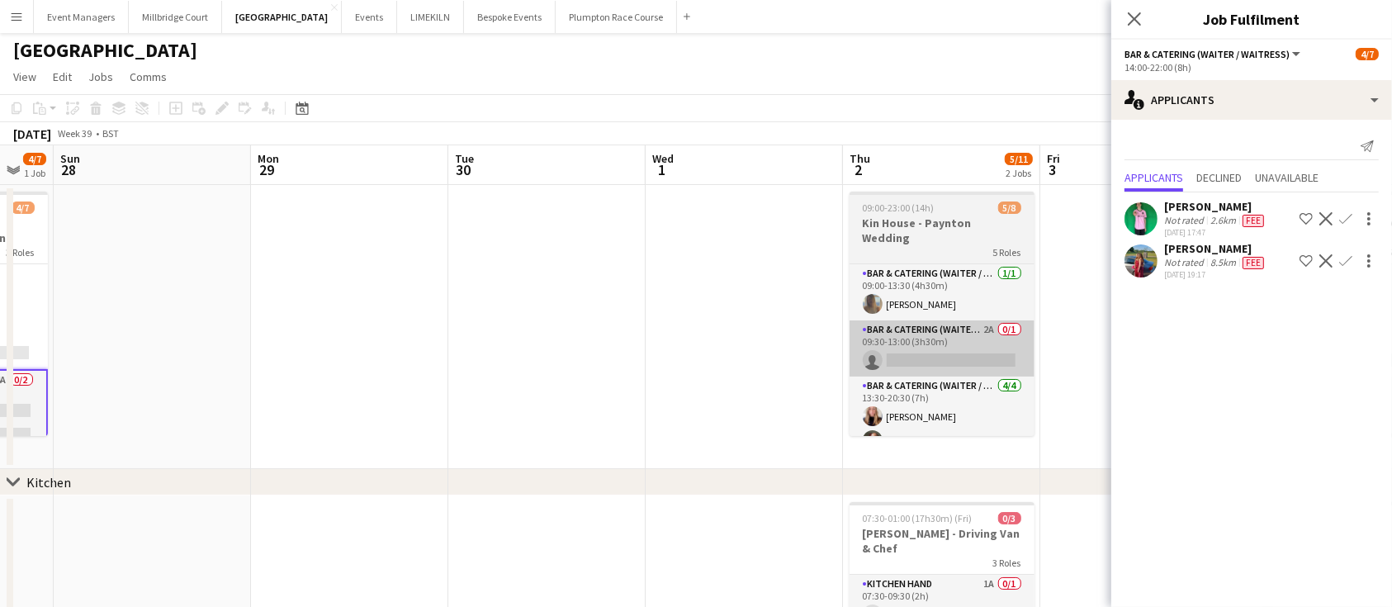
scroll to position [0, 540]
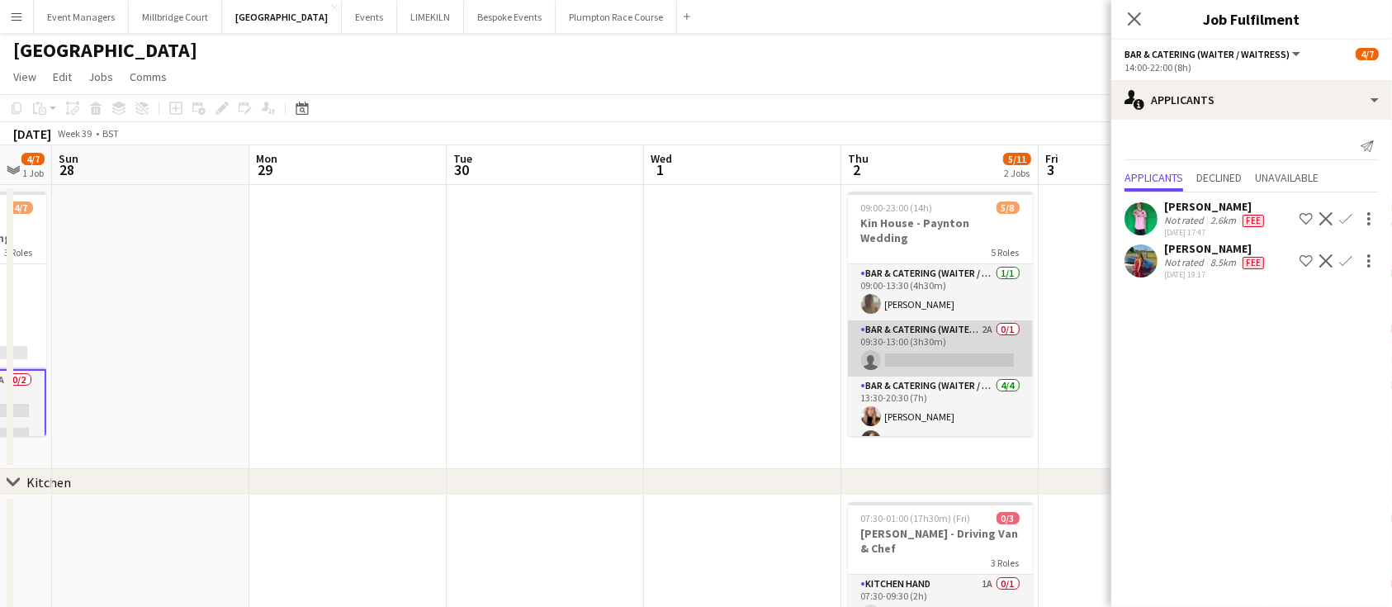
click at [899, 339] on app-card-role "Bar & Catering (Waiter / waitress) 2A 0/1 09:30-13:00 (3h30m) single-neutral-ac…" at bounding box center [940, 348] width 185 height 56
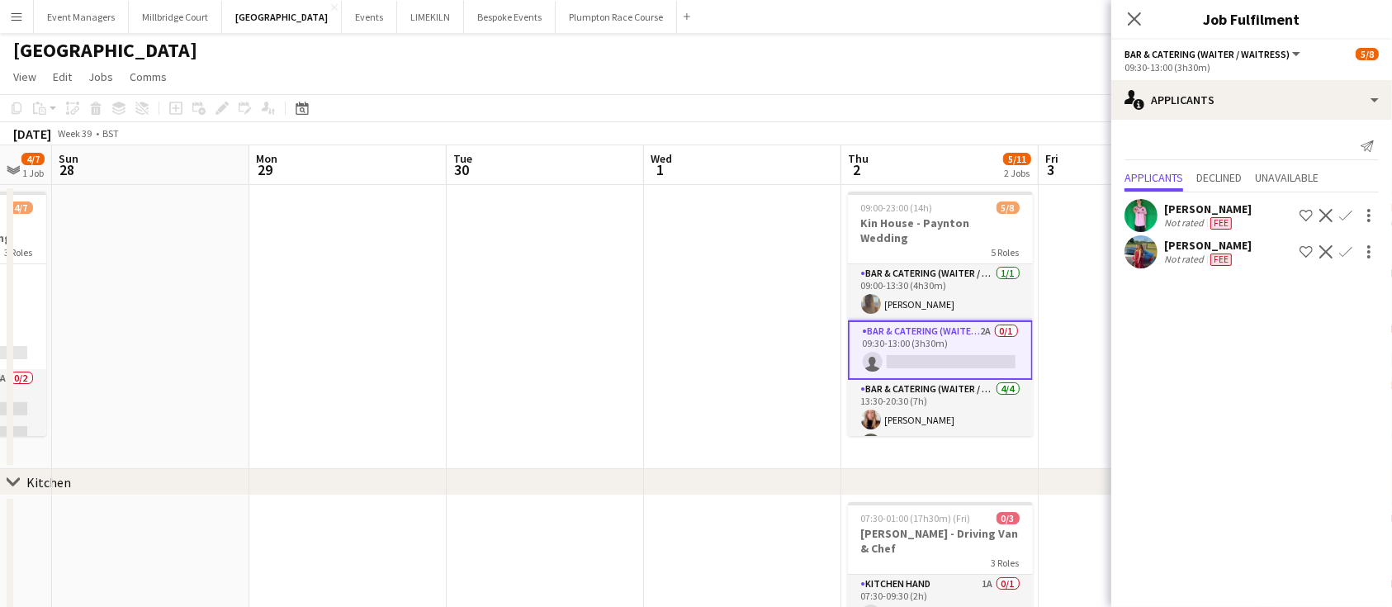
scroll to position [78, 0]
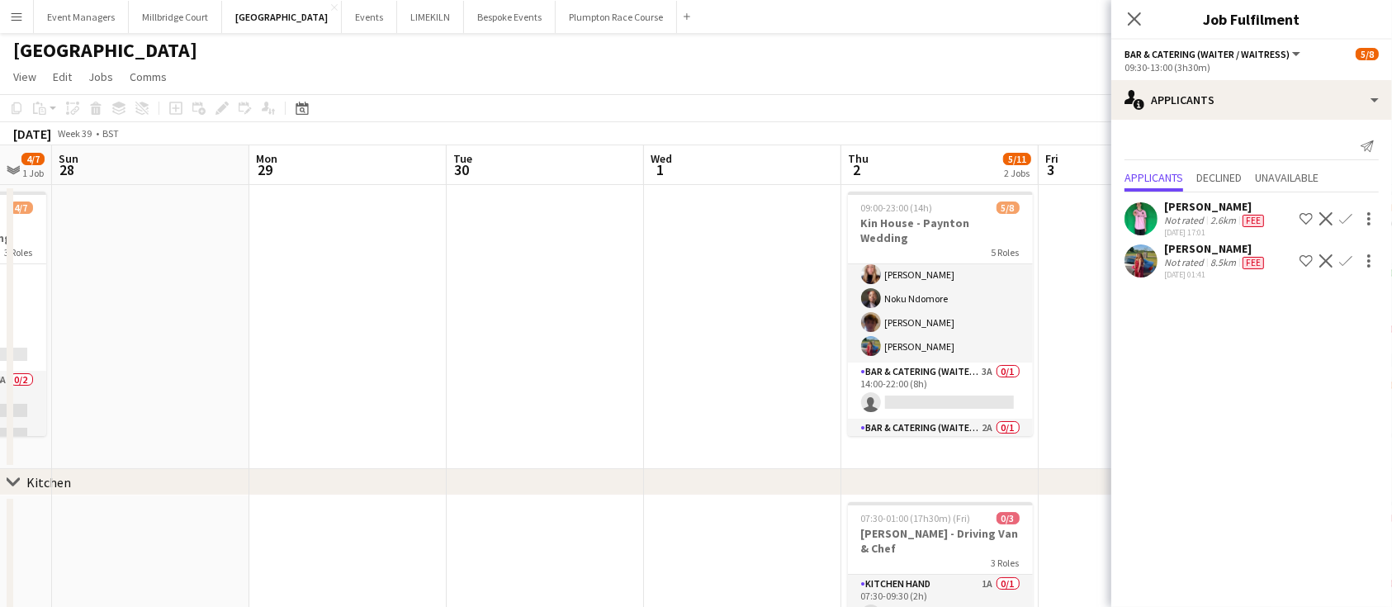
click at [945, 363] on app-card-role "Bar & Catering (Waiter / waitress) 3A 0/1 14:00-22:00 (8h) single-neutral-actio…" at bounding box center [940, 391] width 185 height 56
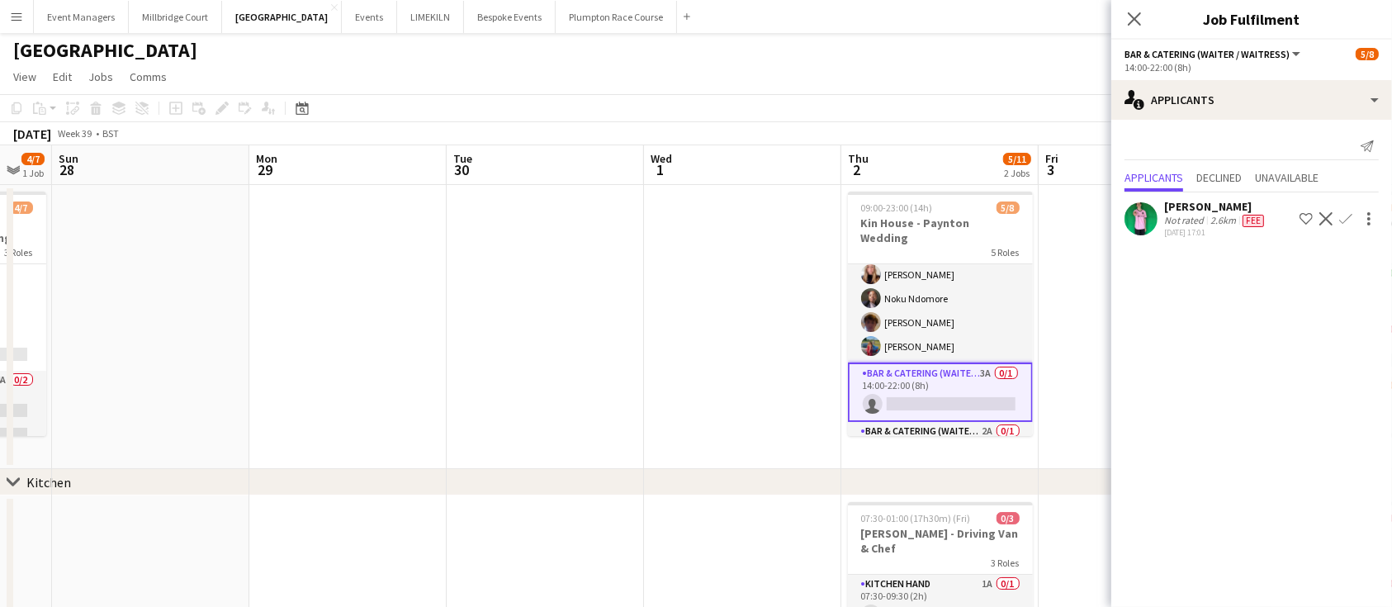
scroll to position [168, 0]
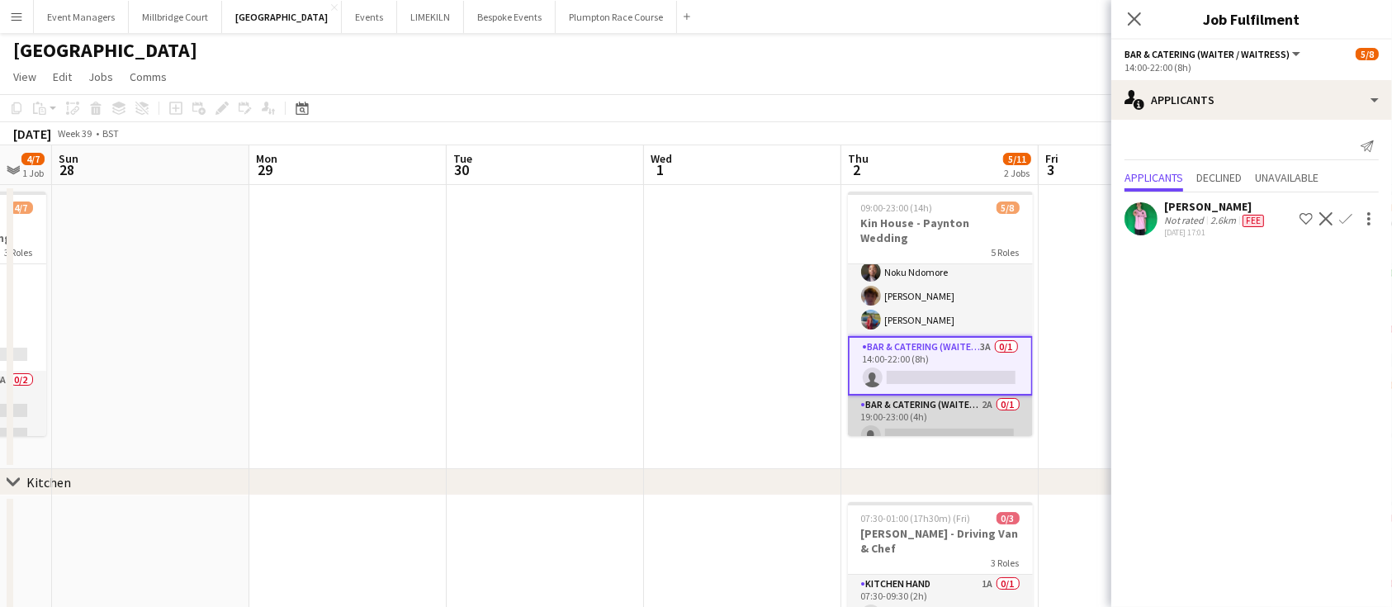
click at [944, 422] on app-card-role "Bar & Catering (Waiter / waitress) 2A 0/1 19:00-23:00 (4h) single-neutral-actio…" at bounding box center [940, 424] width 185 height 56
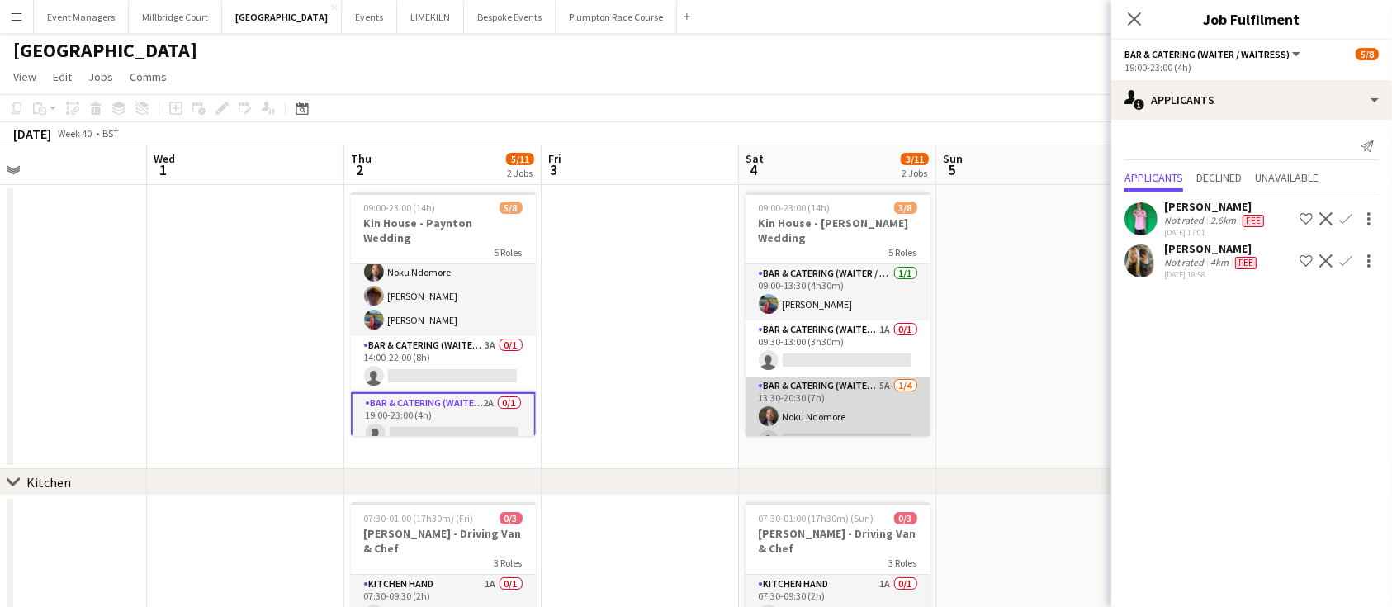
scroll to position [165, 0]
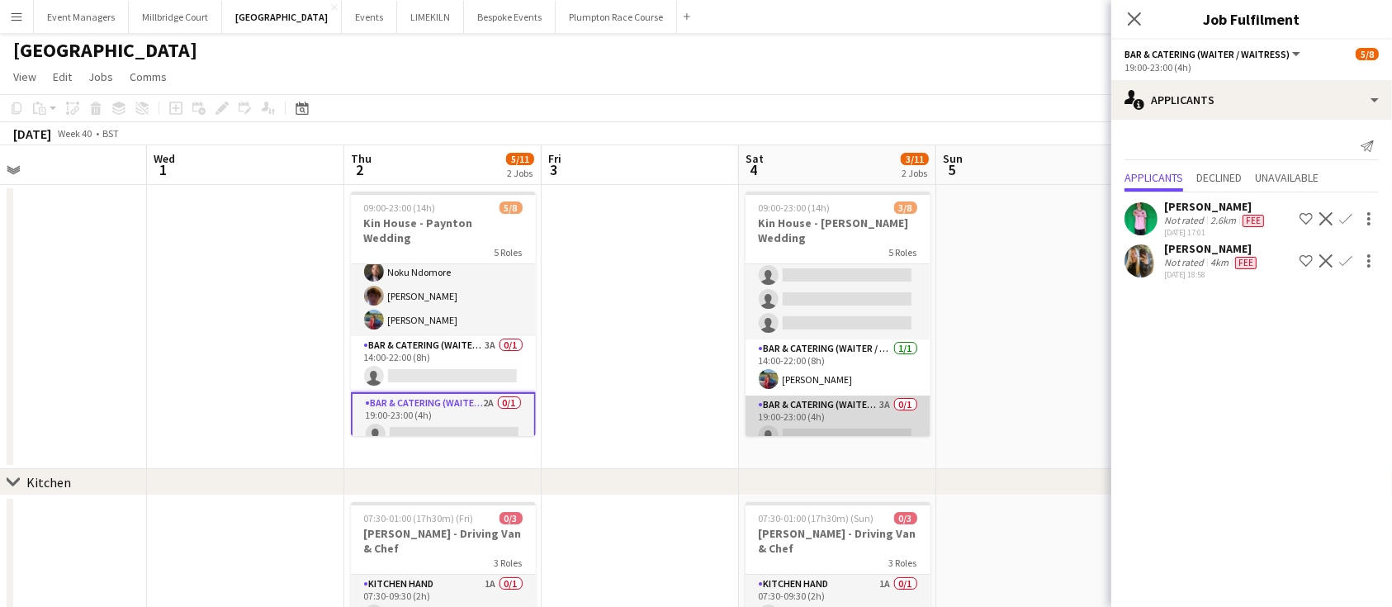
click at [823, 403] on app-card-role "Bar & Catering (Waiter / waitress) 3A 0/1 19:00-23:00 (4h) single-neutral-actio…" at bounding box center [838, 424] width 185 height 56
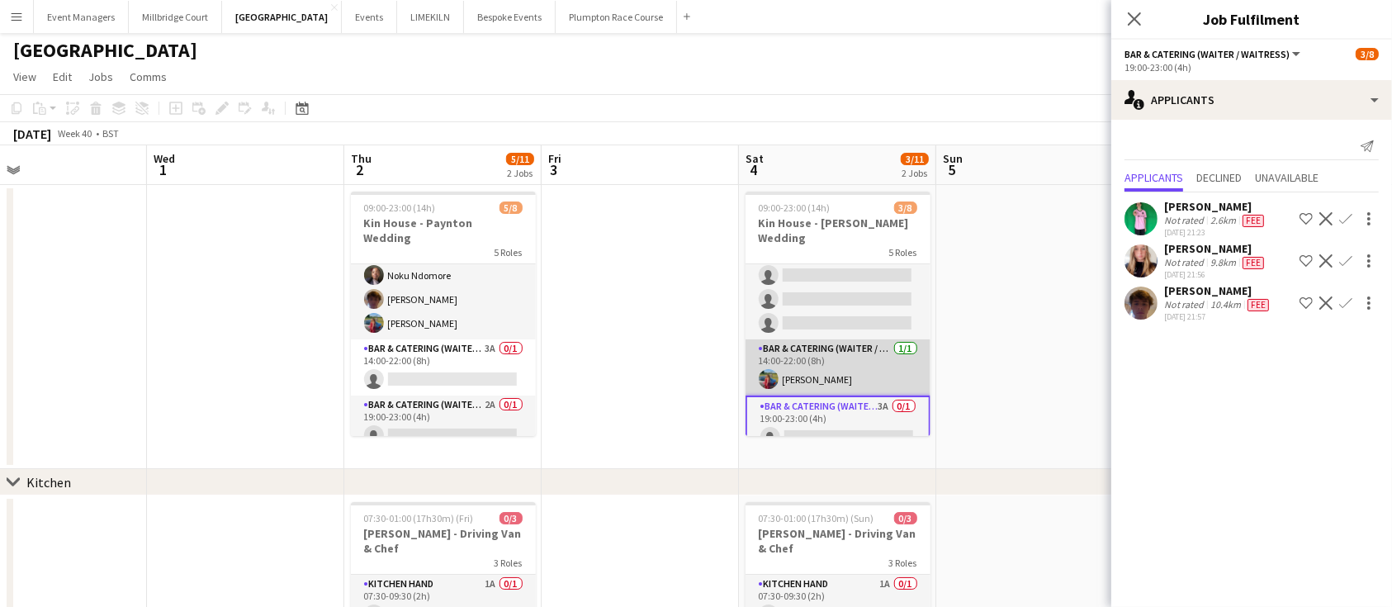
click at [818, 350] on app-card-role "Bar & Catering (Waiter / waitress) [DATE] 14:00-22:00 (8h) [PERSON_NAME]" at bounding box center [838, 367] width 185 height 56
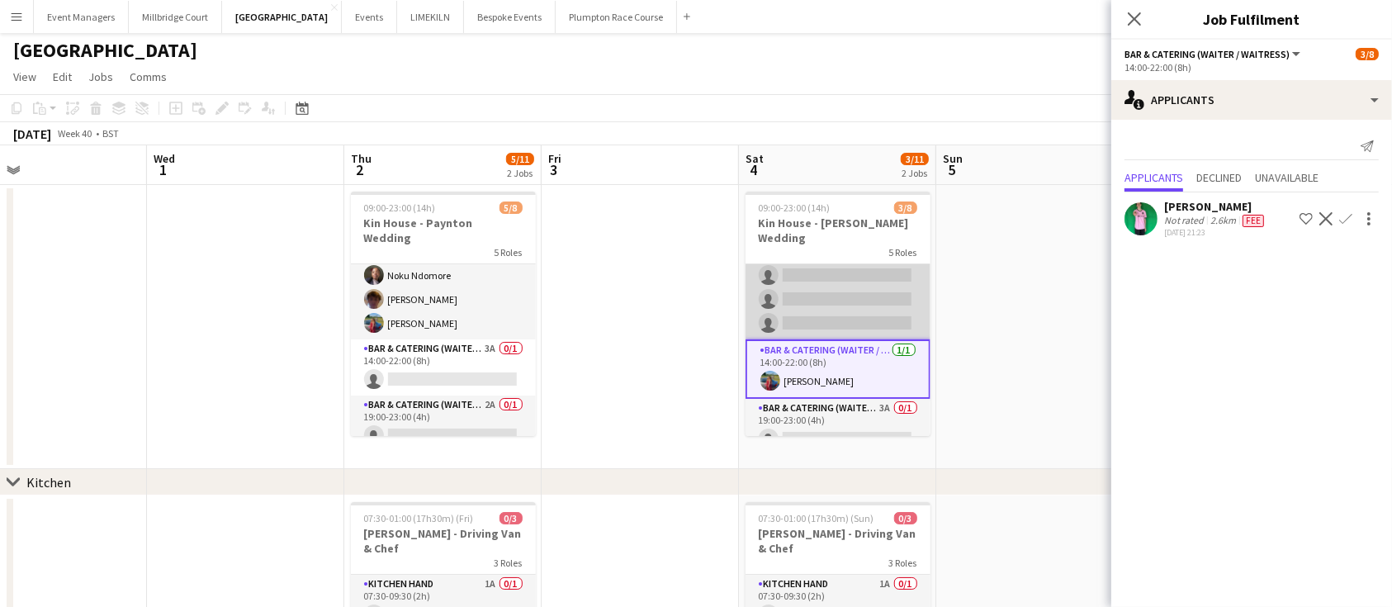
click at [818, 294] on app-card-role "Bar & Catering (Waiter / waitress) 5A [DATE] 13:30-20:30 (7h) Noku Ndomore sing…" at bounding box center [838, 275] width 185 height 128
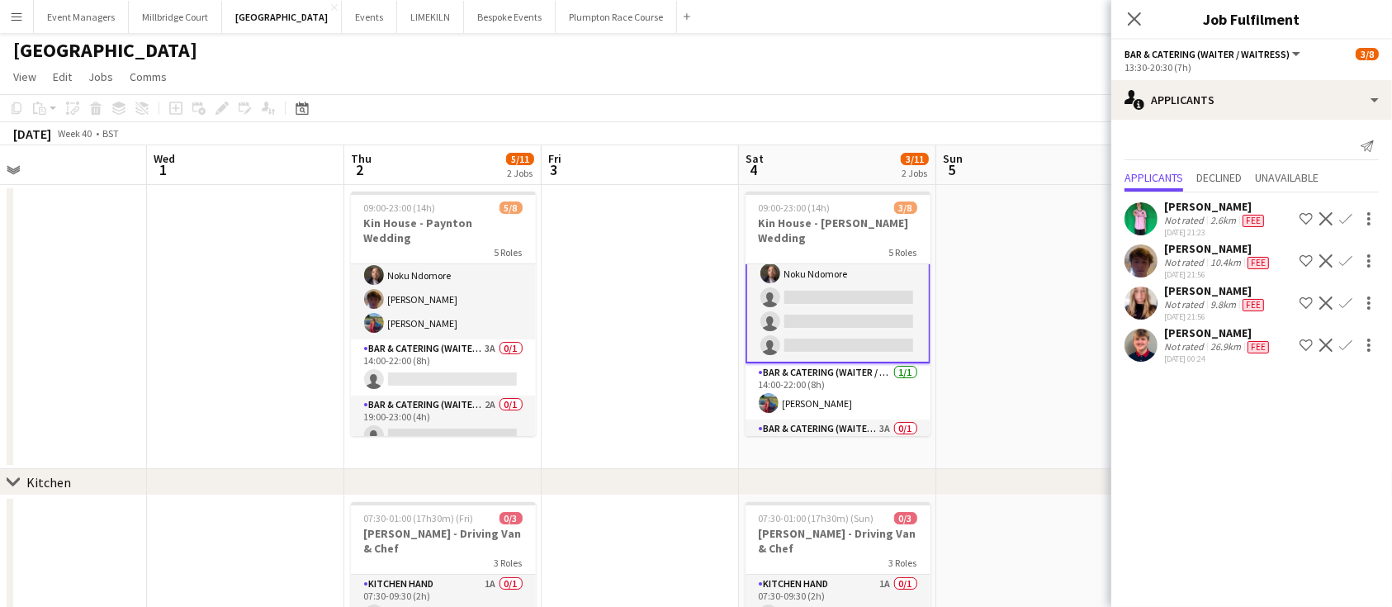
scroll to position [168, 0]
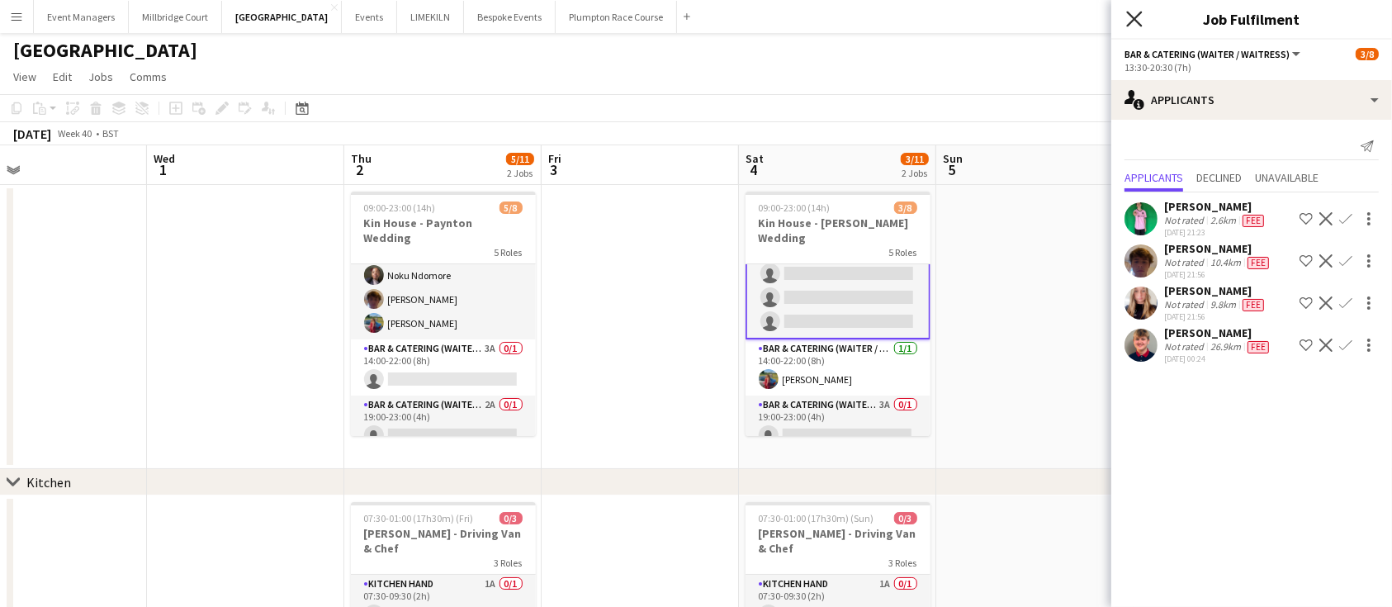
click at [1139, 19] on icon "Close pop-in" at bounding box center [1135, 19] width 16 height 16
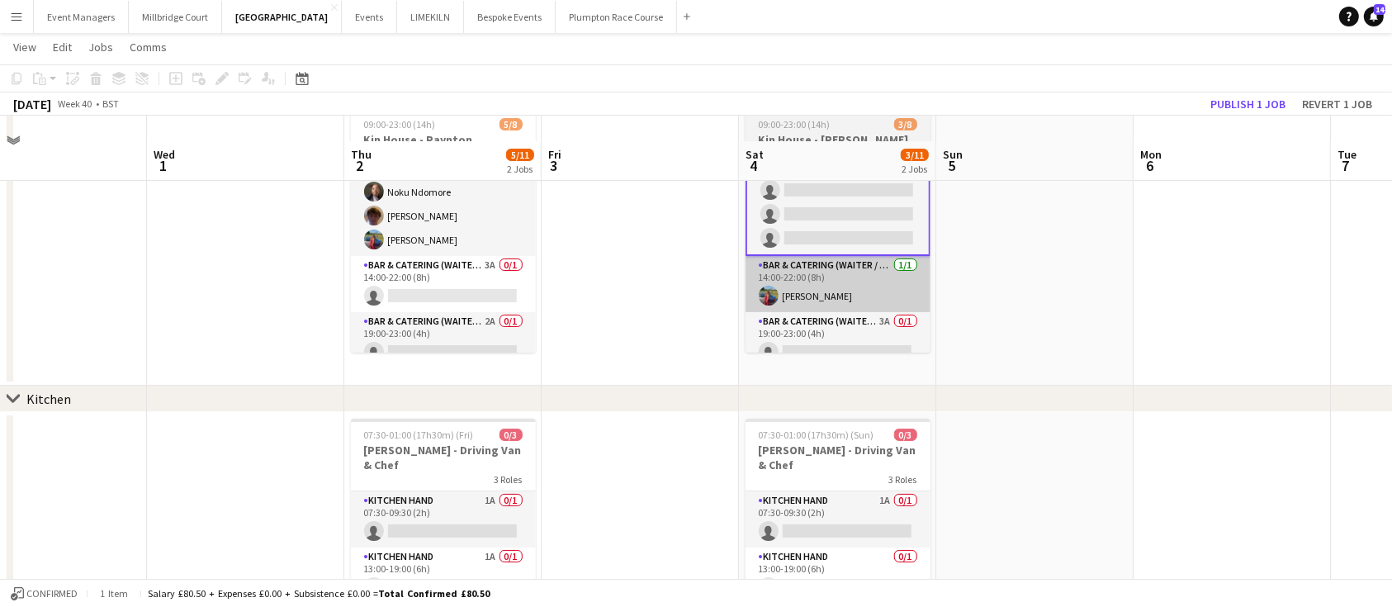
scroll to position [83, 0]
